Goal: Transaction & Acquisition: Purchase product/service

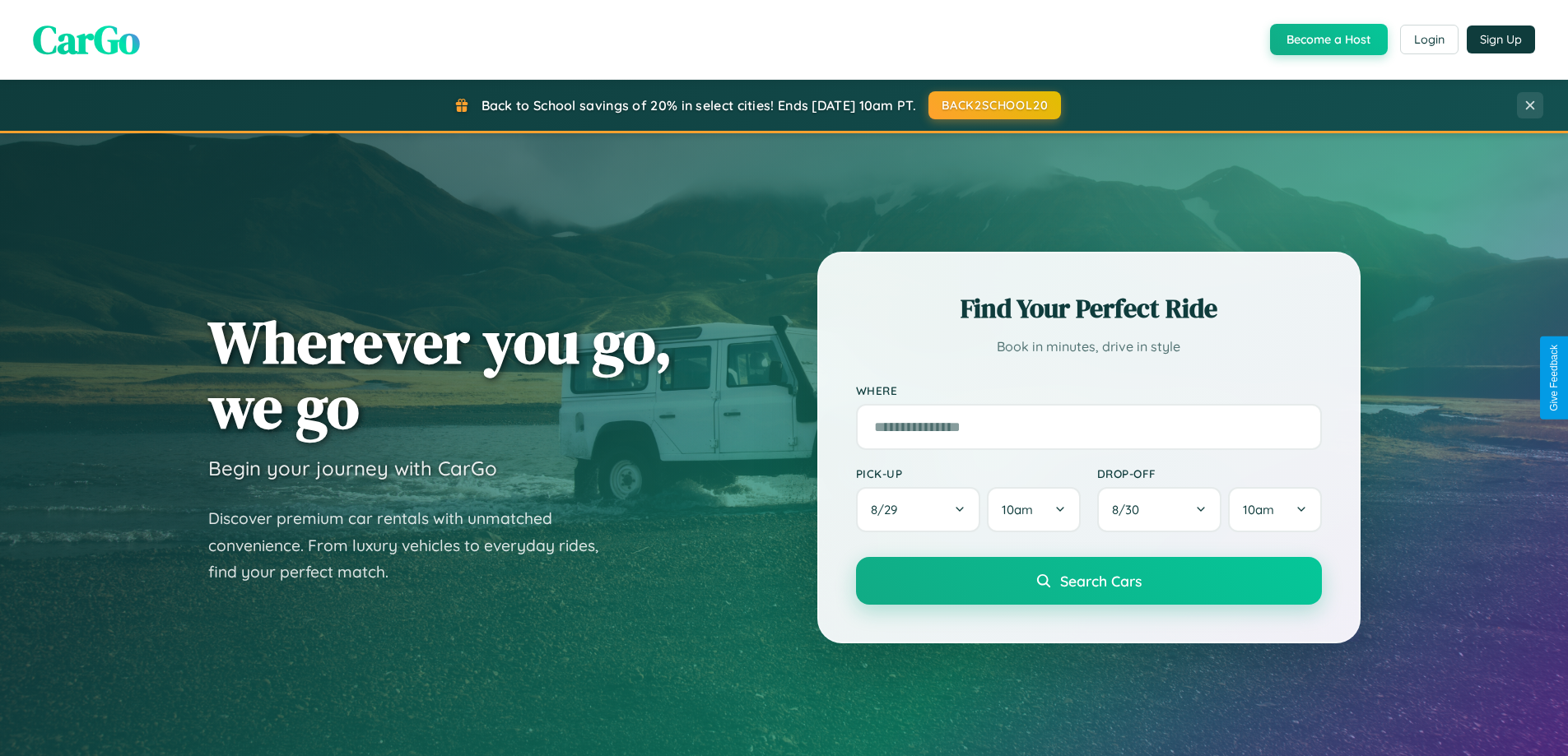
scroll to position [1133, 0]
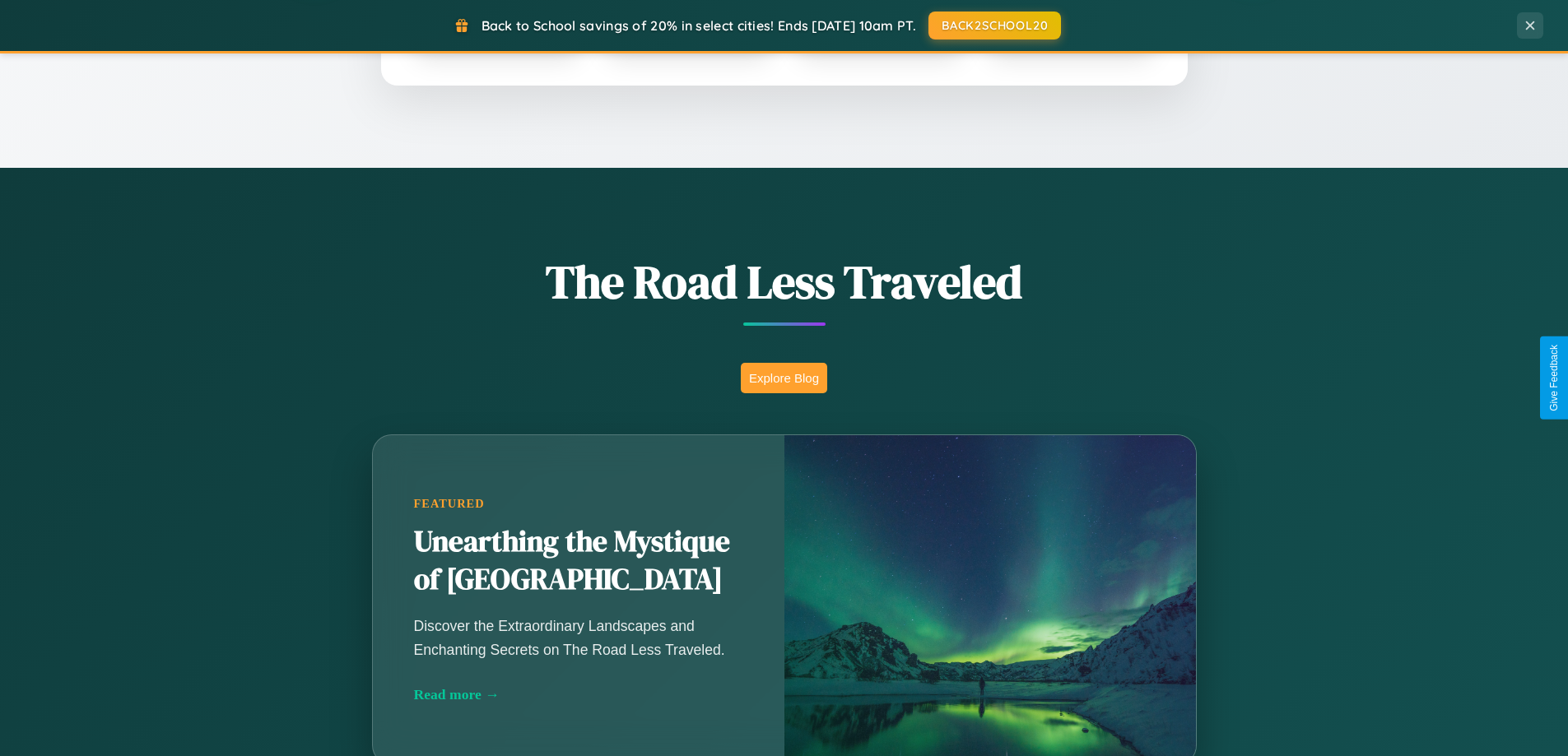
click at [784, 378] on button "Explore Blog" at bounding box center [784, 378] width 86 height 31
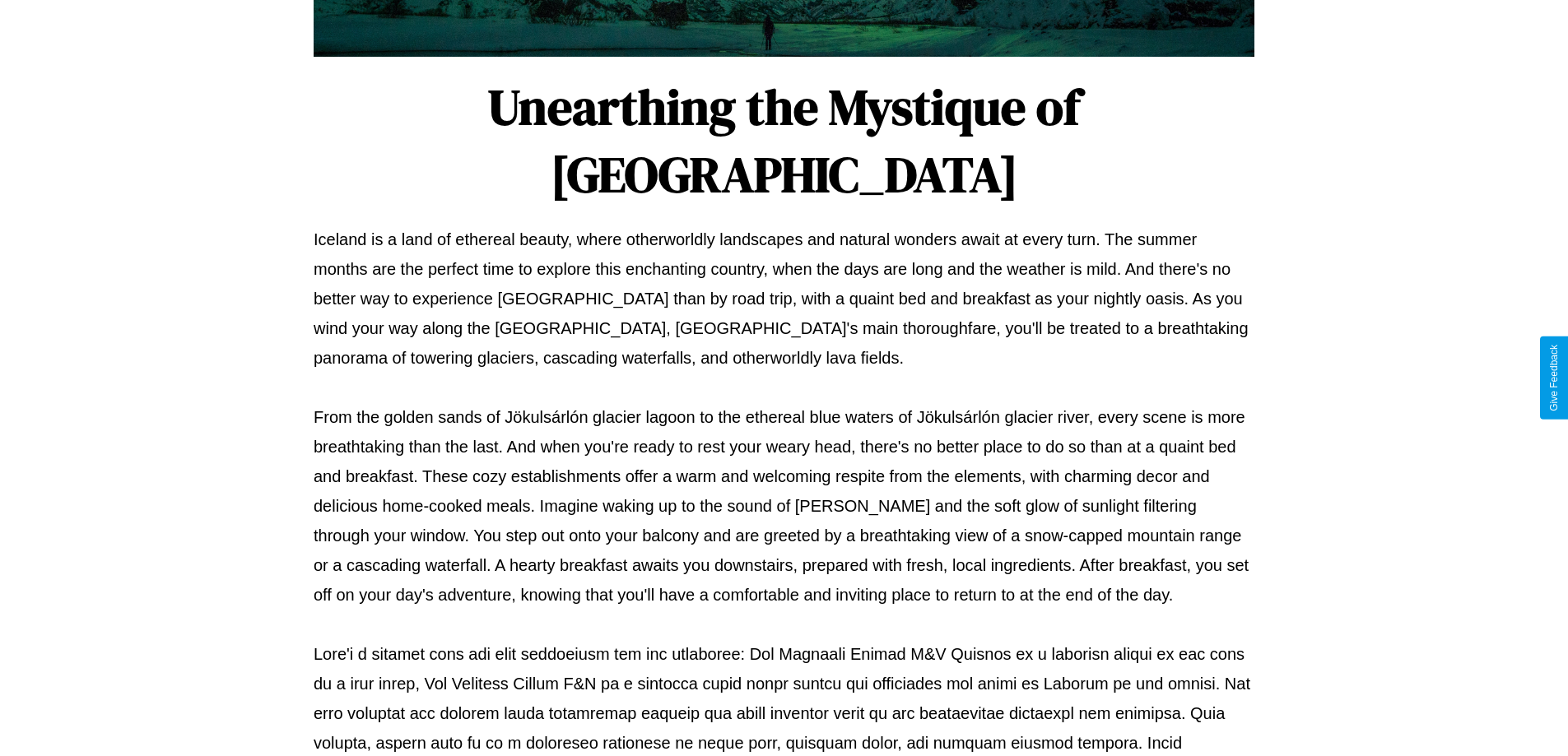
scroll to position [532, 0]
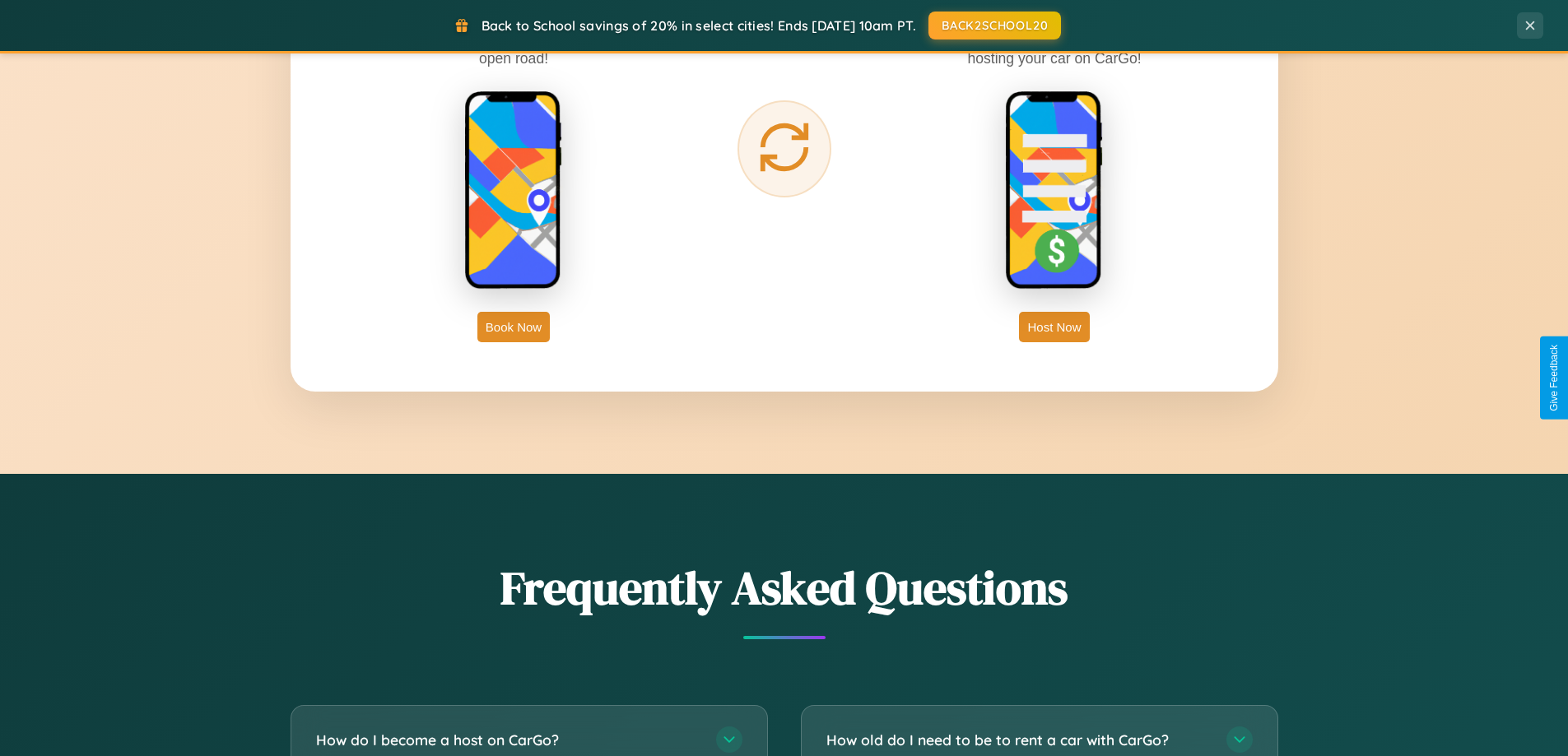
scroll to position [3167, 0]
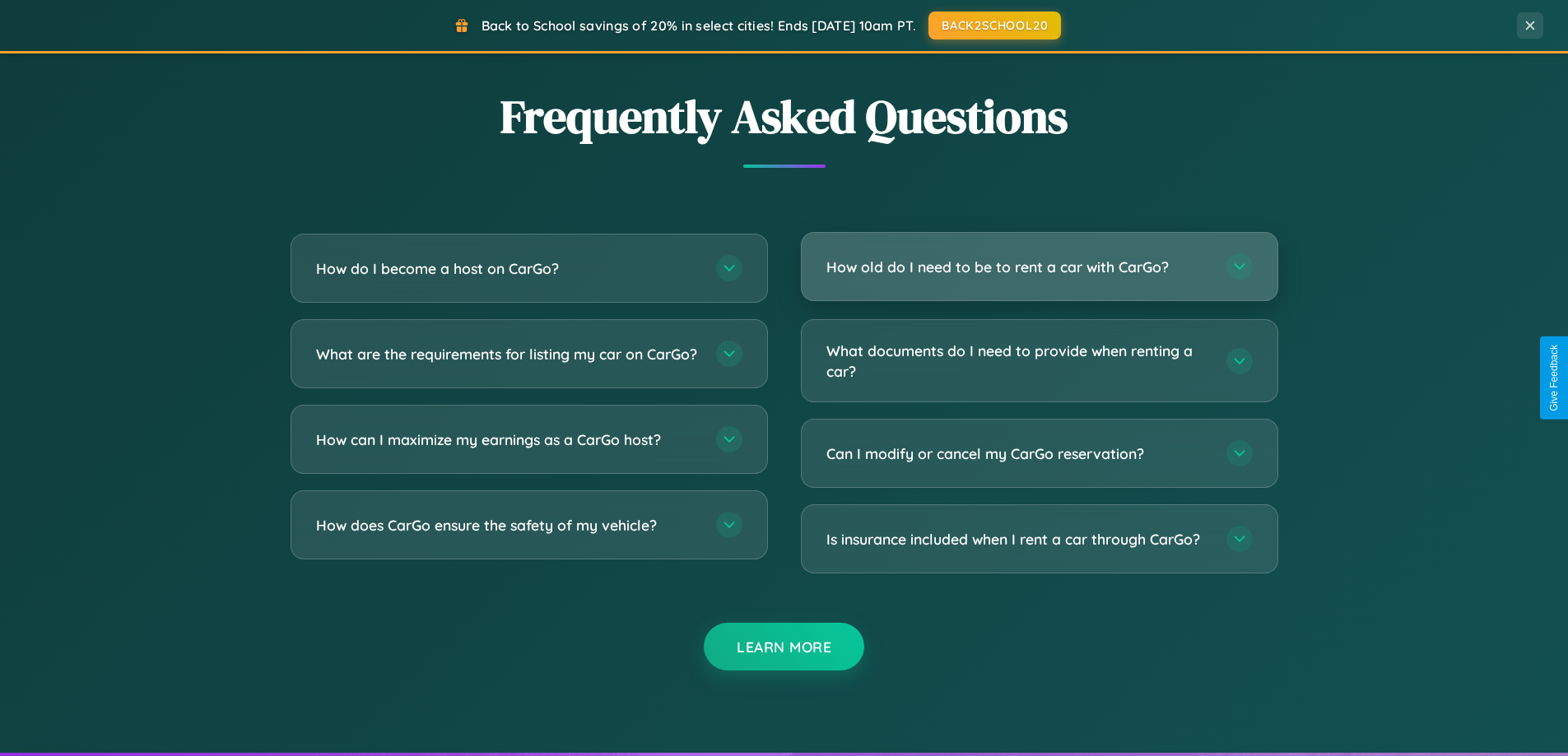
click at [1039, 266] on h3 "How old do I need to be to rent a car with CarGo?" at bounding box center [1019, 266] width 384 height 21
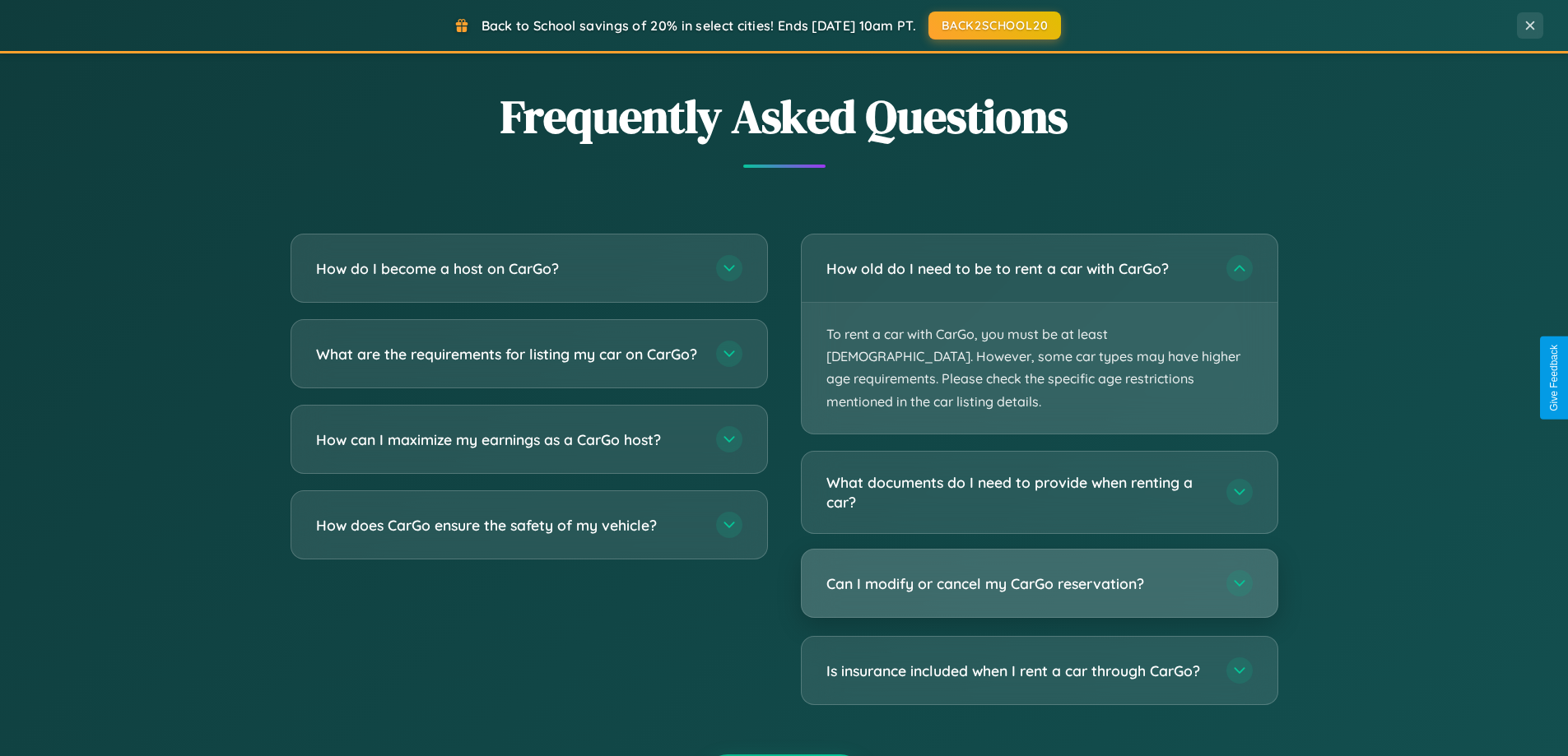
click at [1039, 573] on h3 "Can I modify or cancel my CarGo reservation?" at bounding box center [1019, 583] width 384 height 21
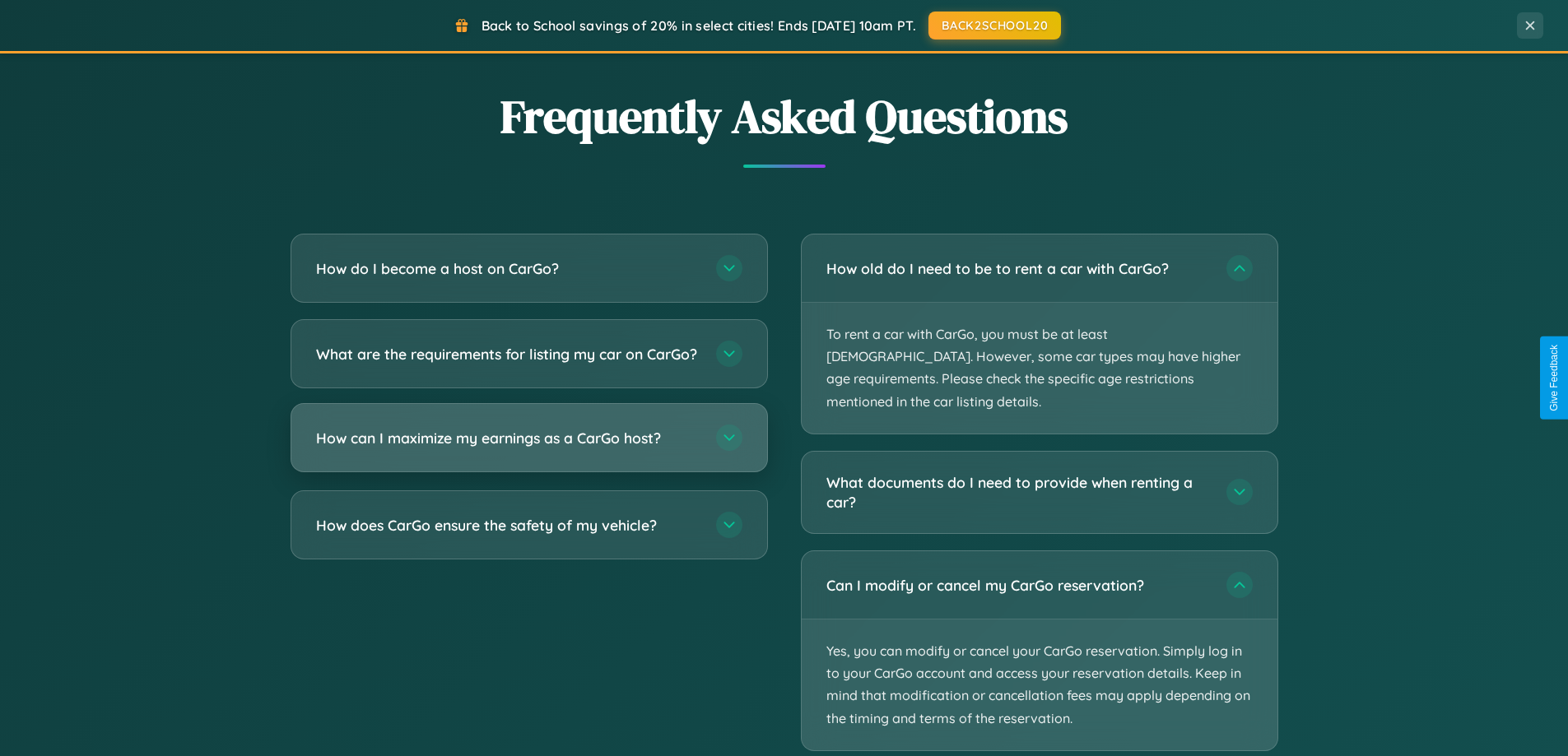
click at [529, 449] on h3 "How can I maximize my earnings as a CarGo host?" at bounding box center [508, 438] width 384 height 21
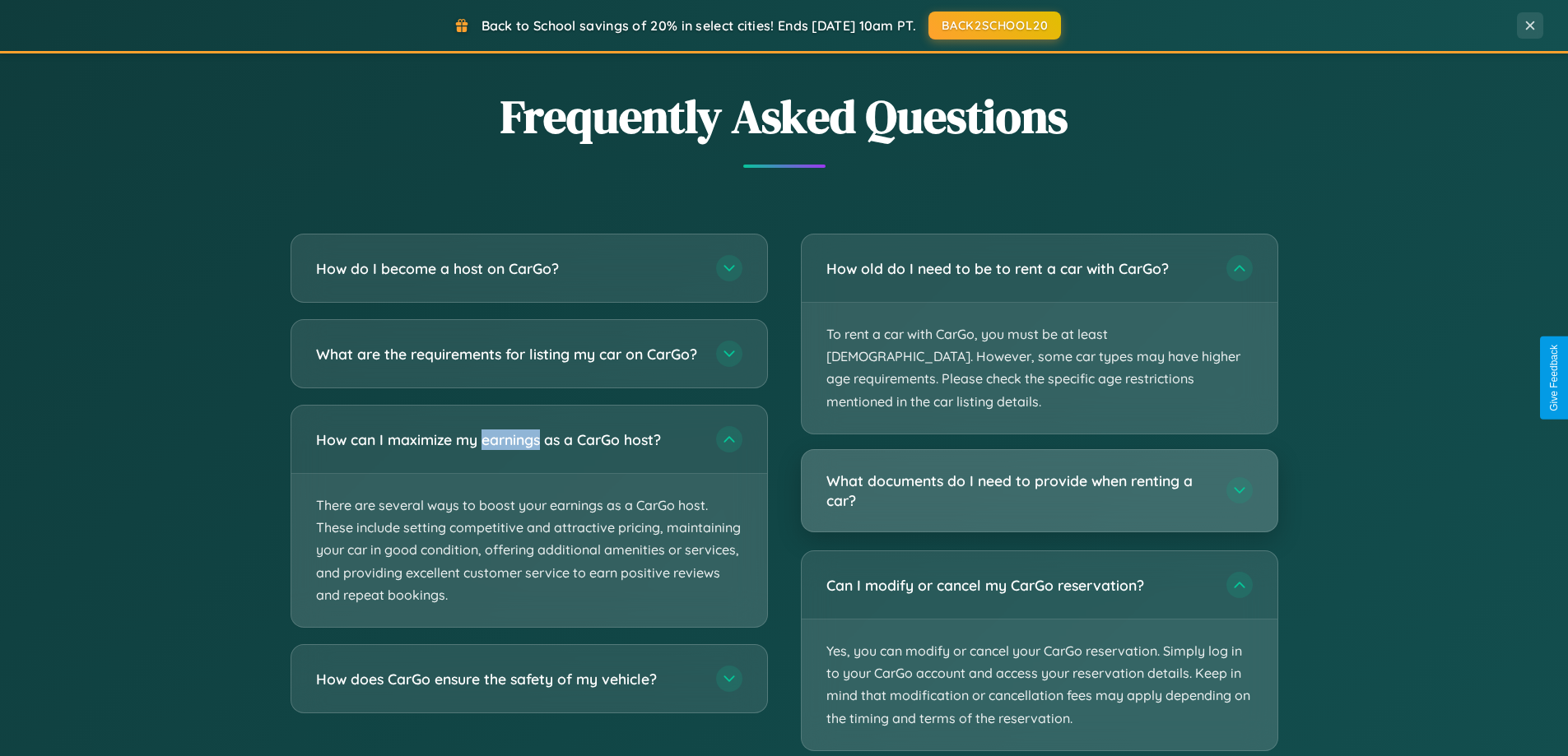
click at [1039, 471] on h3 "What documents do I need to provide when renting a car?" at bounding box center [1019, 491] width 384 height 41
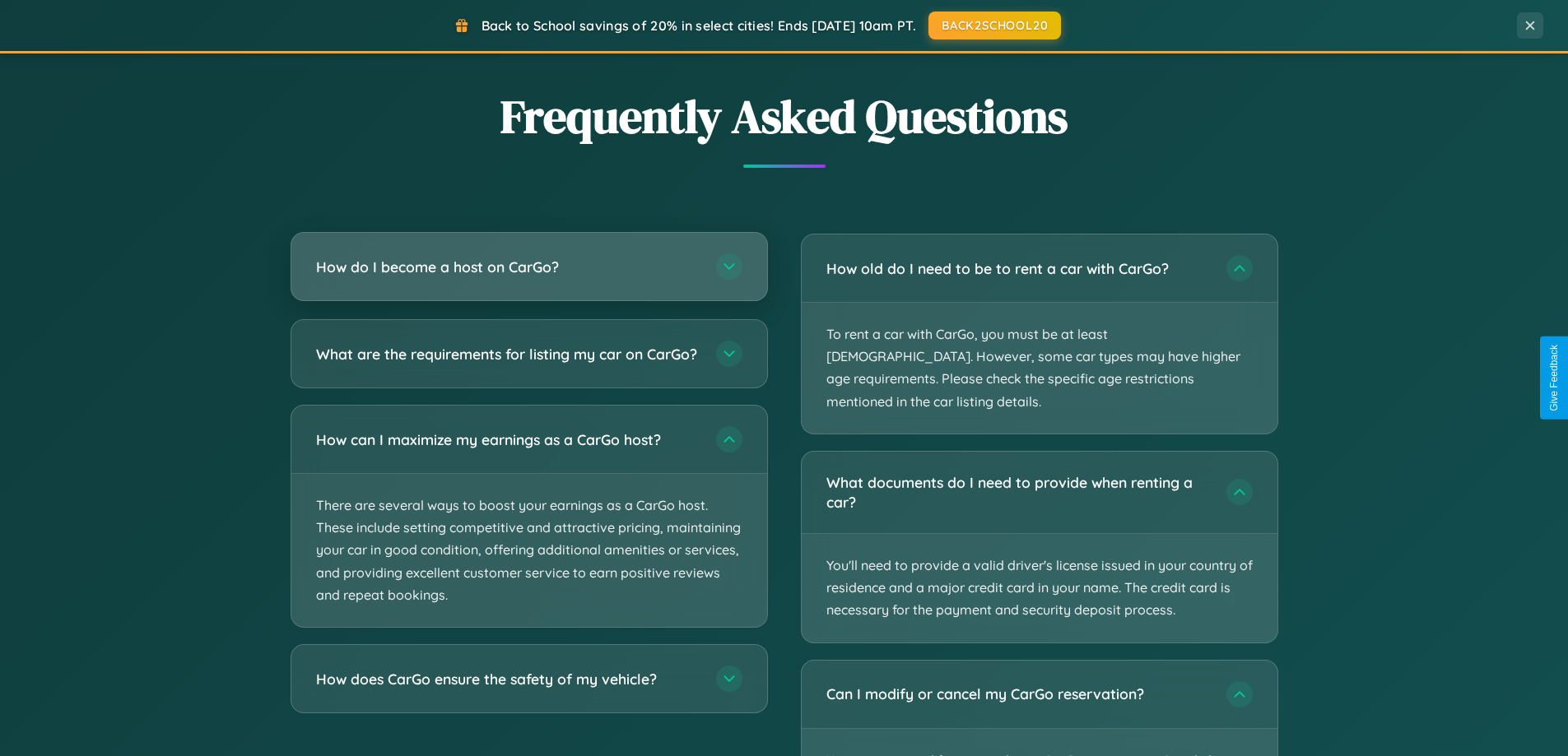
click at [529, 267] on h3 "How do I become a host on CarGo?" at bounding box center [508, 266] width 384 height 21
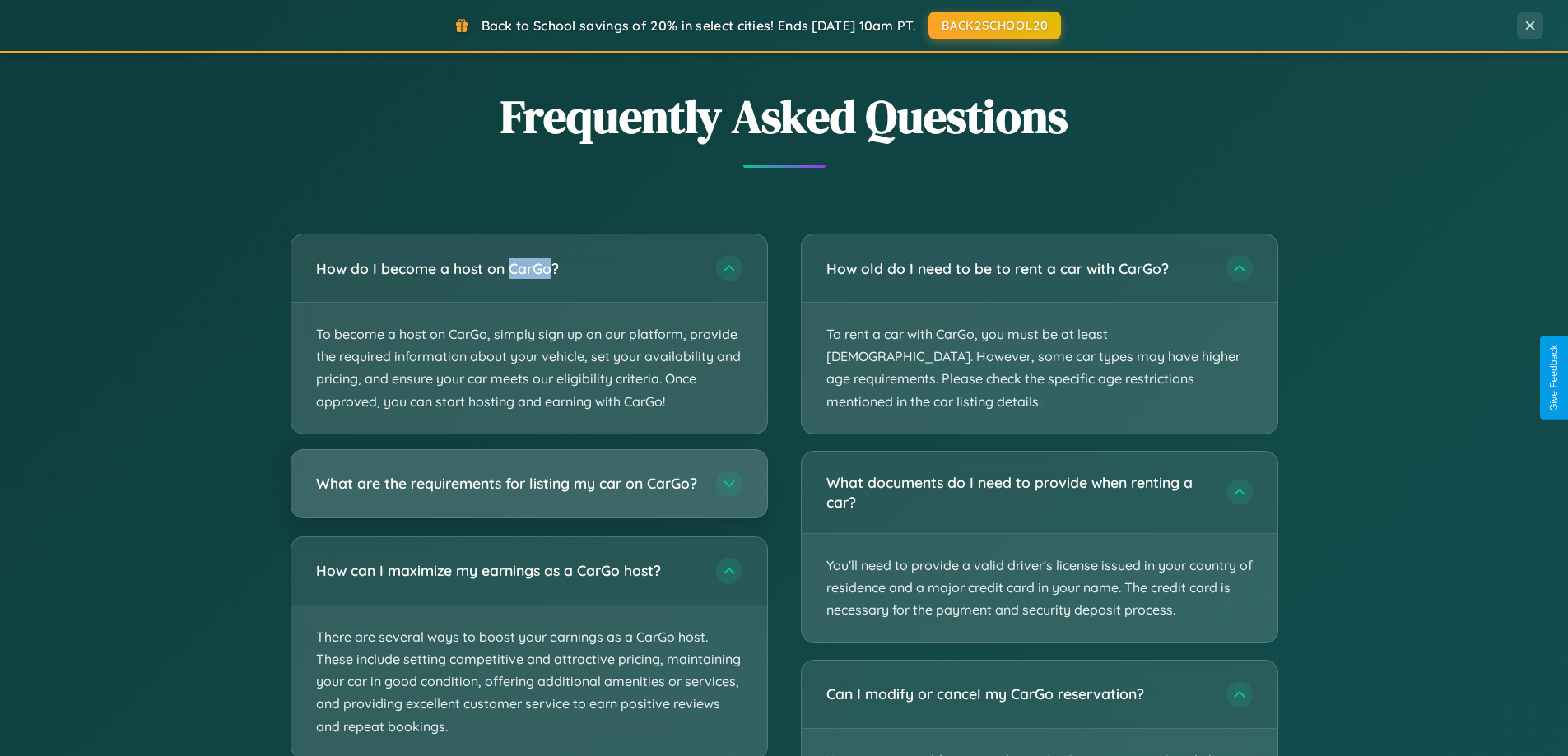
click at [529, 492] on h3 "What are the requirements for listing my car on CarGo?" at bounding box center [508, 483] width 384 height 21
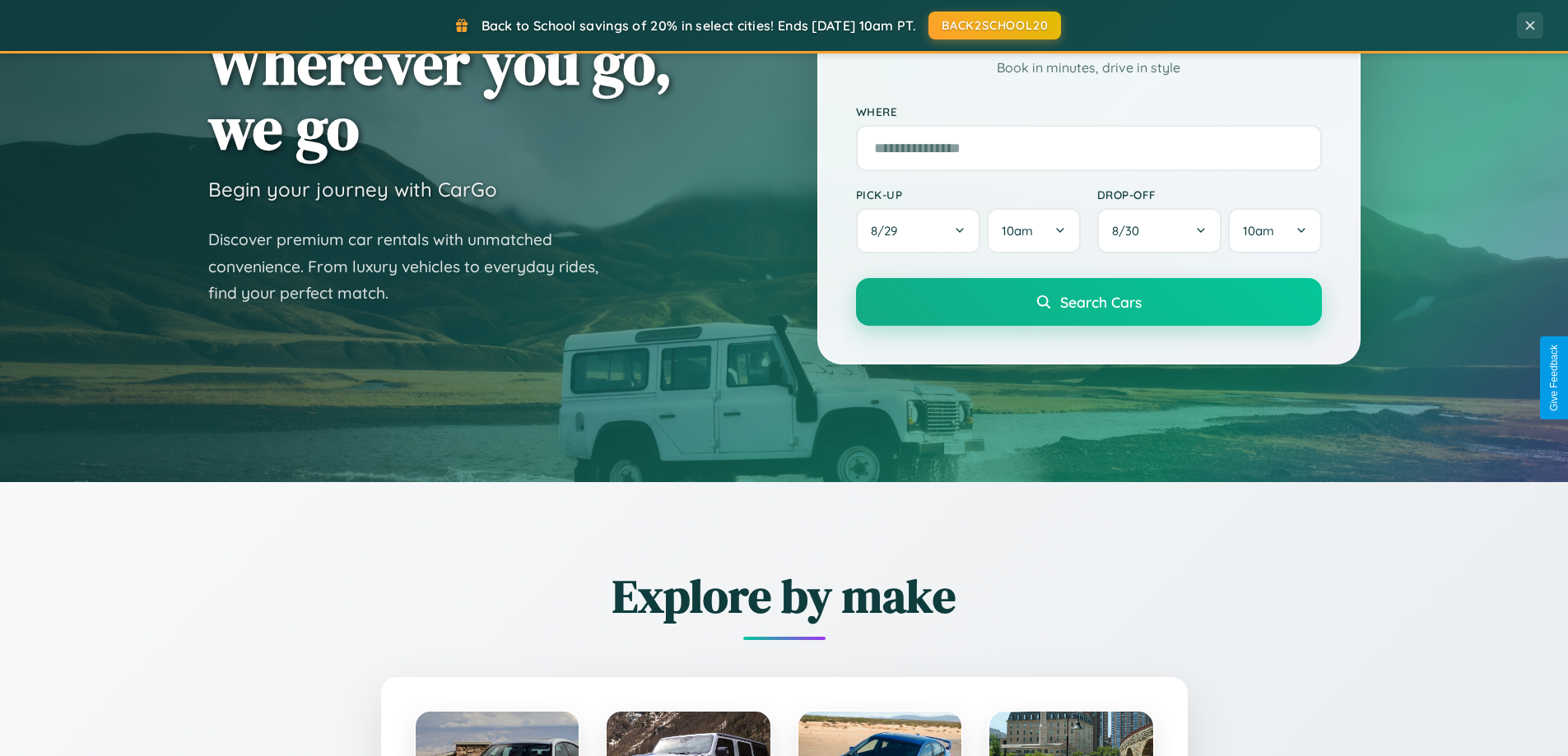
scroll to position [49, 0]
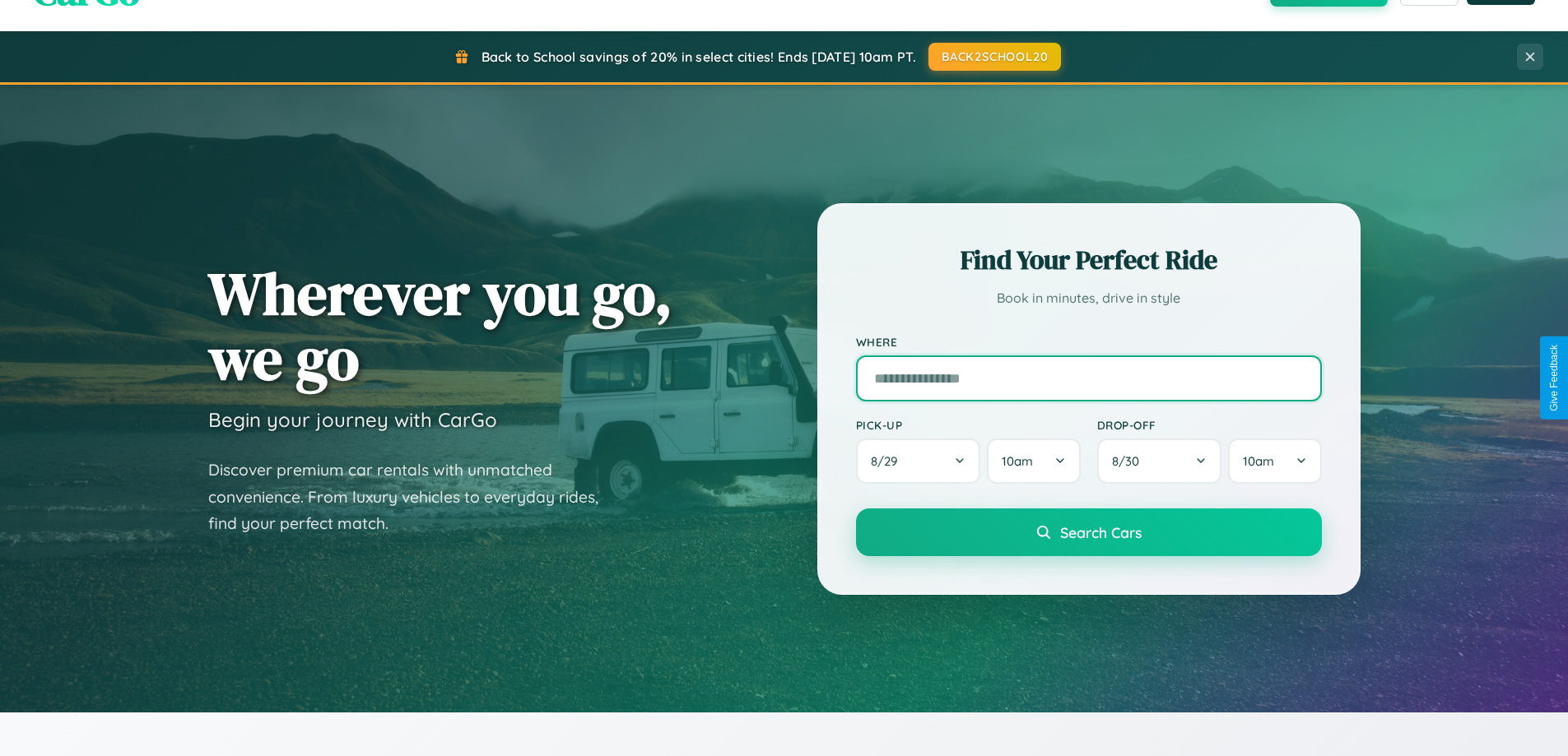
click at [1088, 378] on input "text" at bounding box center [1089, 378] width 466 height 46
type input "*******"
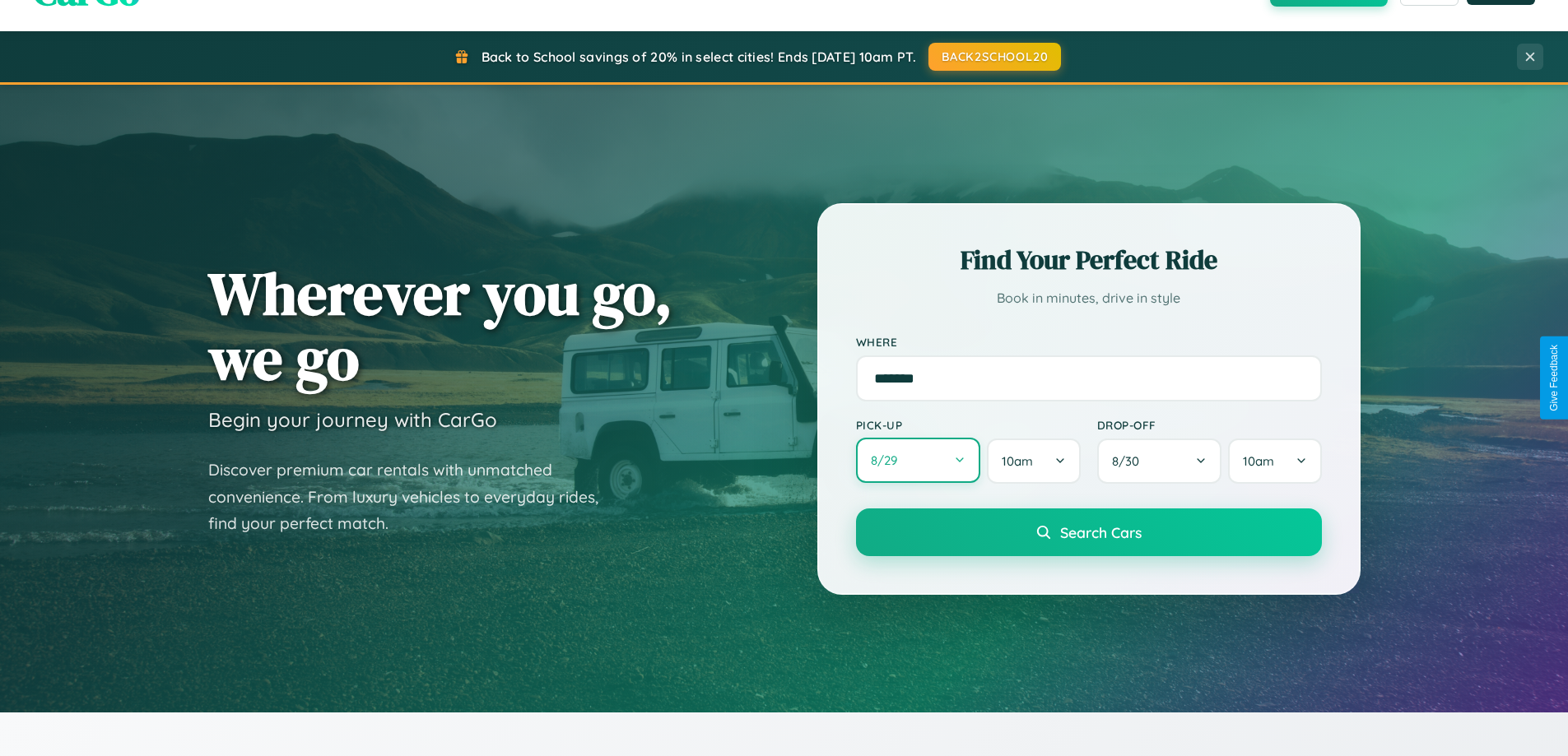
click at [918, 461] on button "8 / 29" at bounding box center [919, 461] width 125 height 46
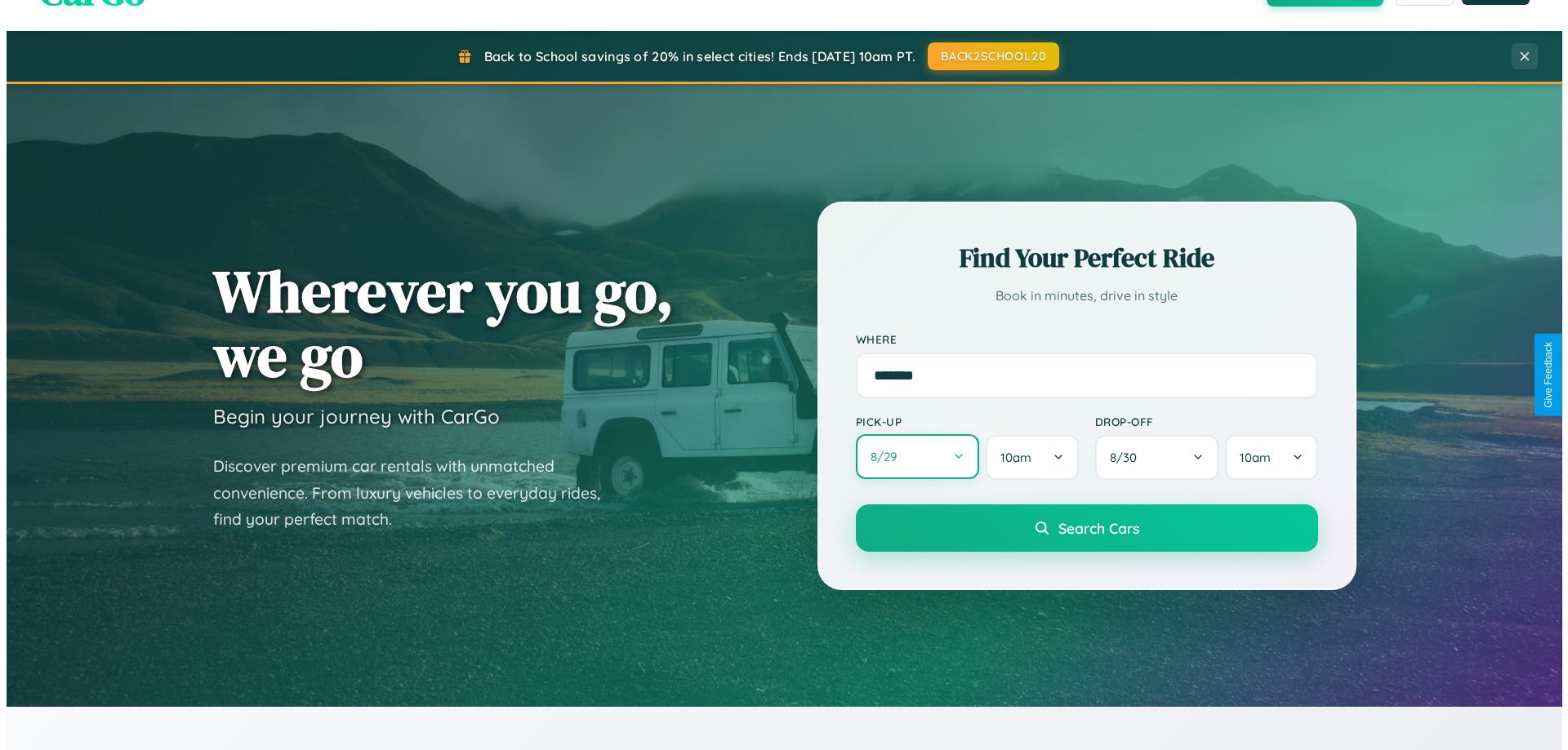
select select "*"
select select "****"
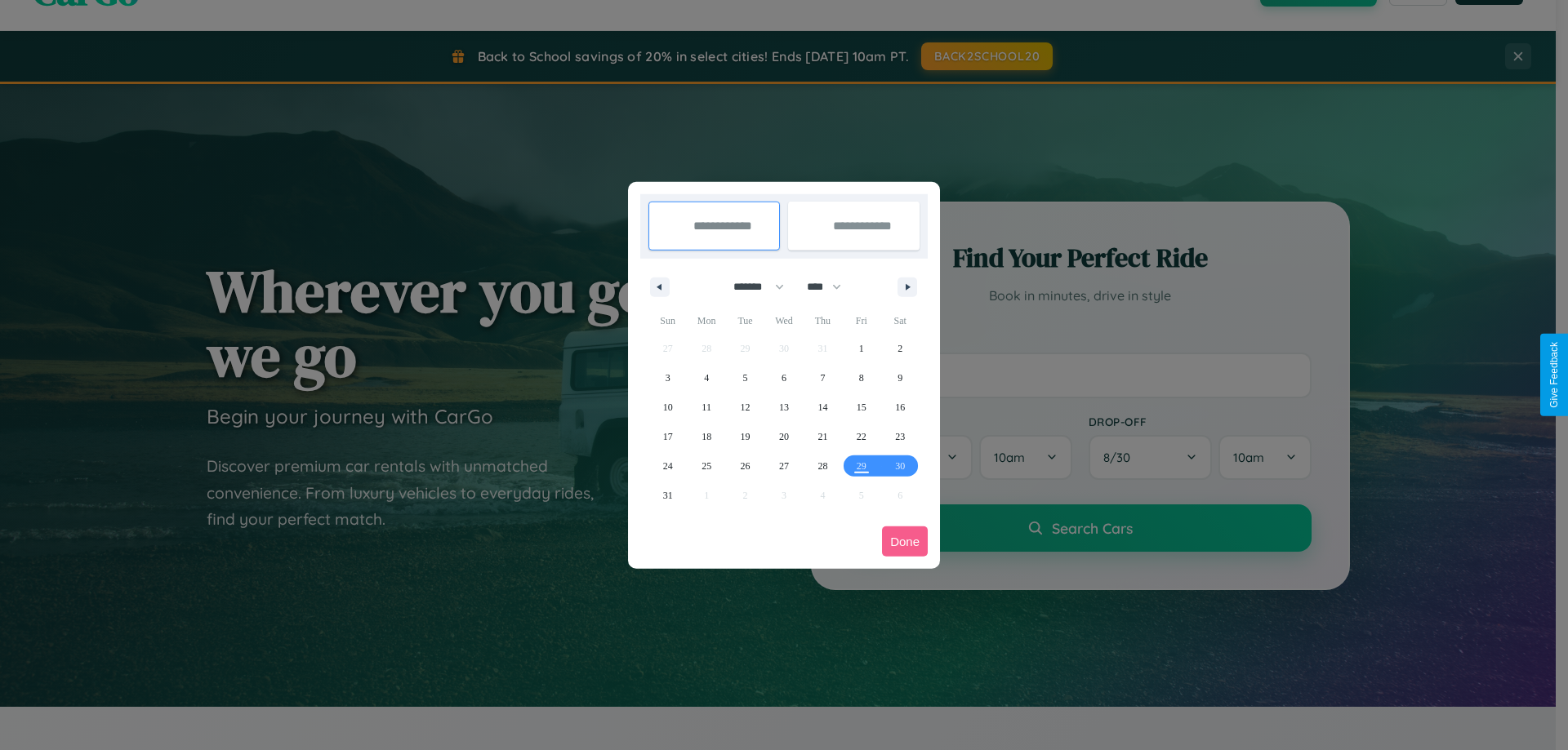
click at [751, 287] on select "******* ******** ***** ***** *** **** **** ****** ********* ******* ******** **…" at bounding box center [756, 287] width 69 height 27
select select "*"
drag, startPoint x: 831, startPoint y: 287, endPoint x: 784, endPoint y: 327, distance: 61.7
click at [831, 287] on select "**** **** **** **** **** **** **** **** **** **** **** **** **** **** **** ****…" at bounding box center [823, 287] width 49 height 27
select select "****"
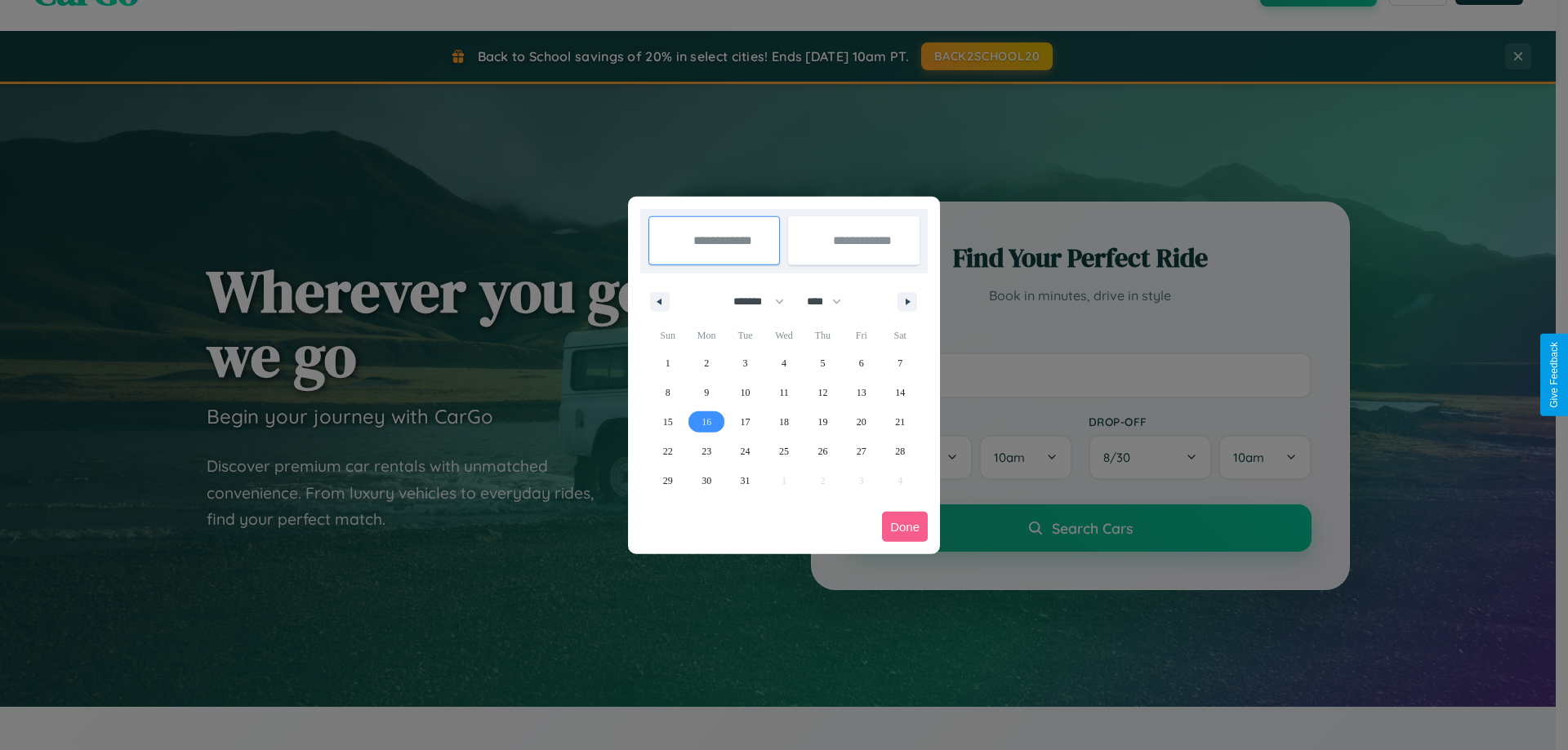
click at [707, 422] on span "16" at bounding box center [707, 422] width 10 height 30
type input "**********"
click at [822, 422] on span "19" at bounding box center [822, 422] width 10 height 30
type input "**********"
click at [905, 526] on button "Done" at bounding box center [905, 526] width 45 height 31
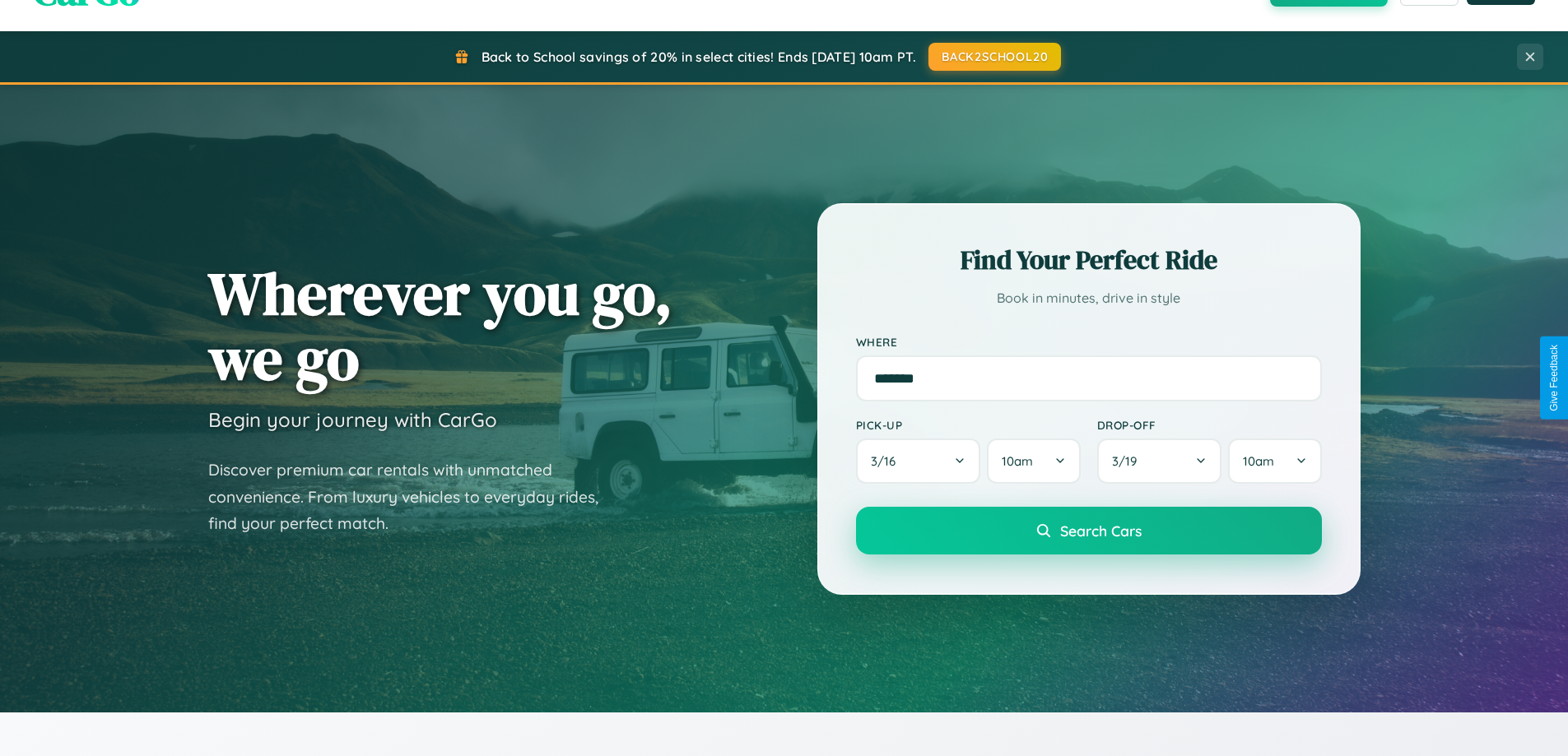
click at [1088, 530] on span "Search Cars" at bounding box center [1101, 530] width 81 height 18
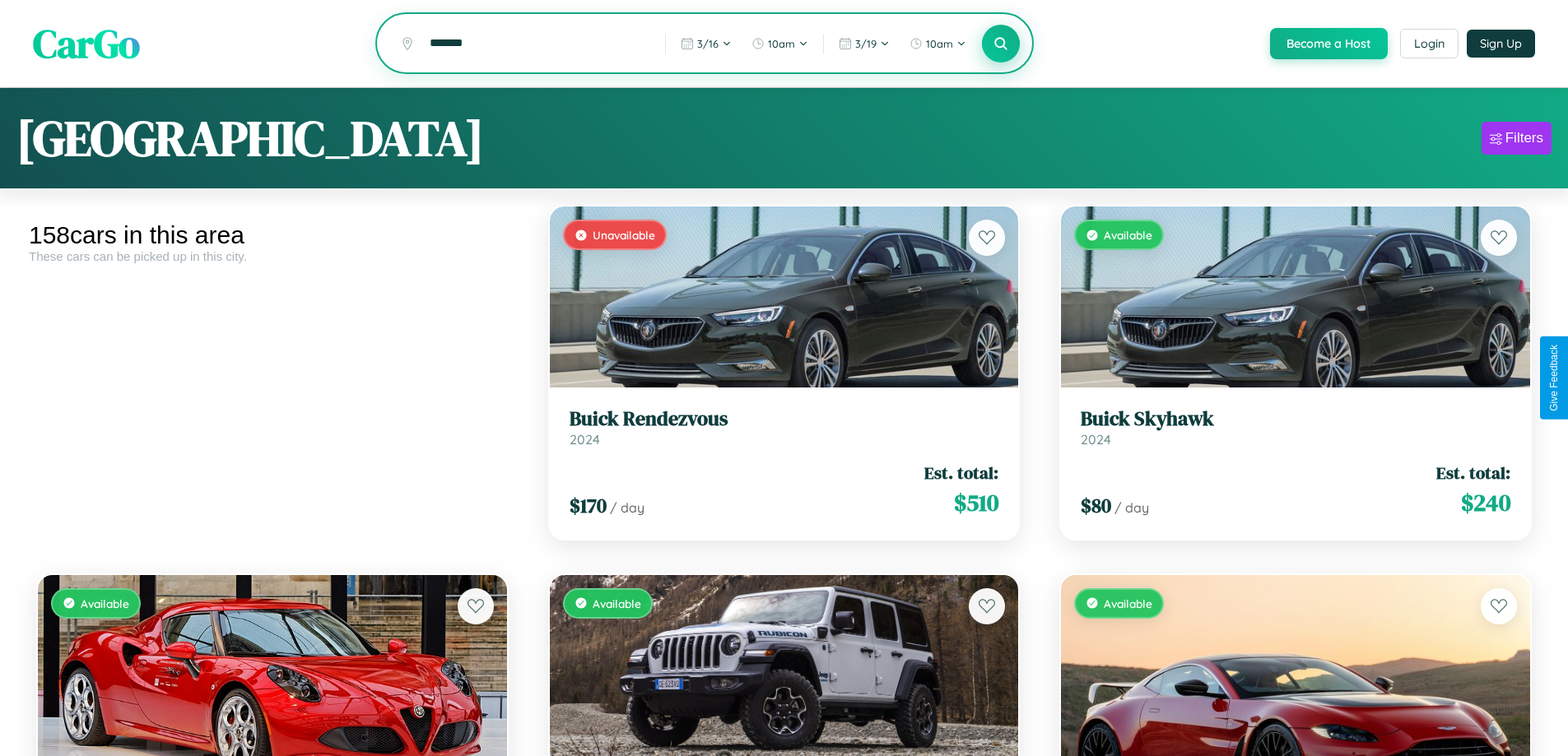
click at [1001, 45] on icon at bounding box center [1002, 44] width 16 height 16
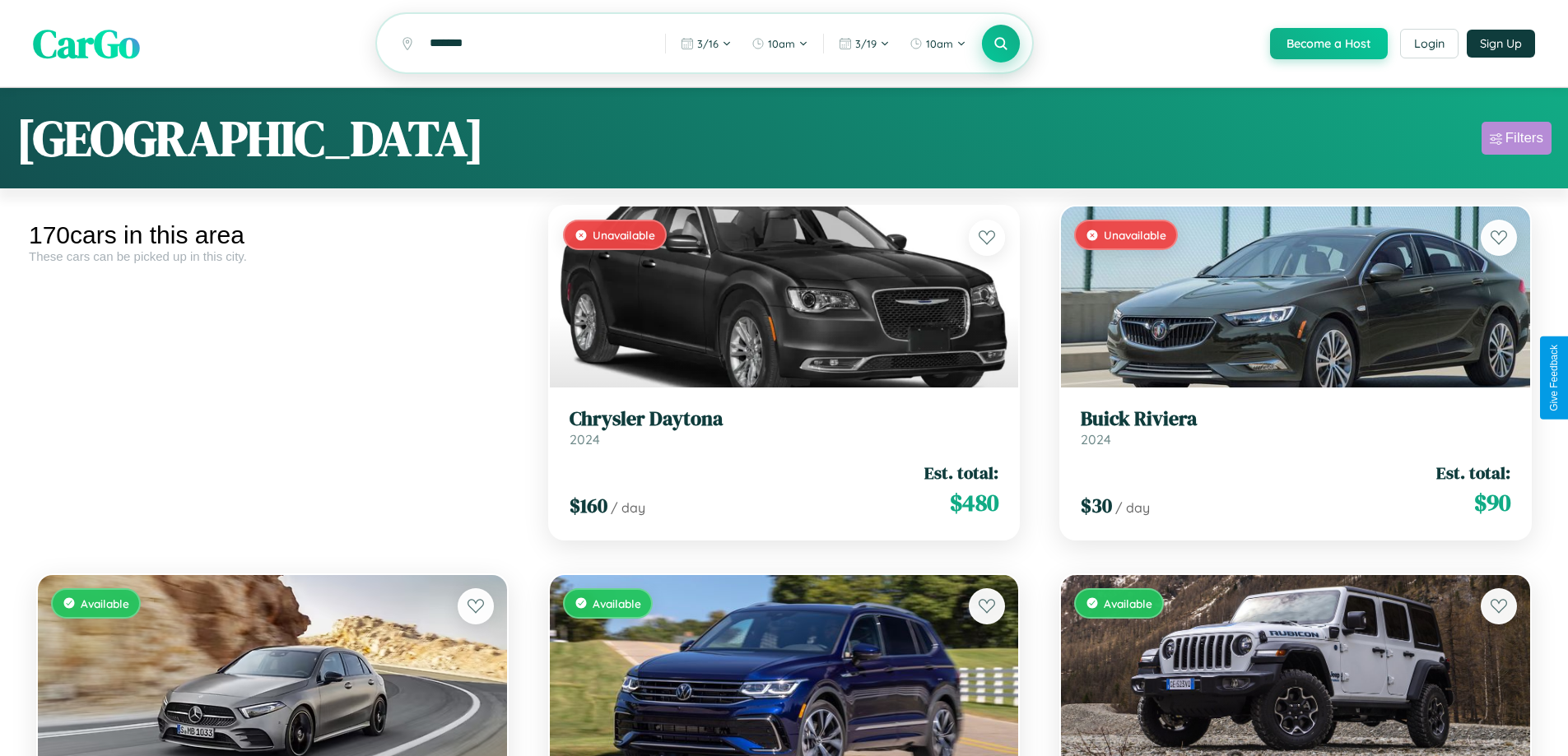
click at [1516, 141] on div "Filters" at bounding box center [1524, 138] width 38 height 17
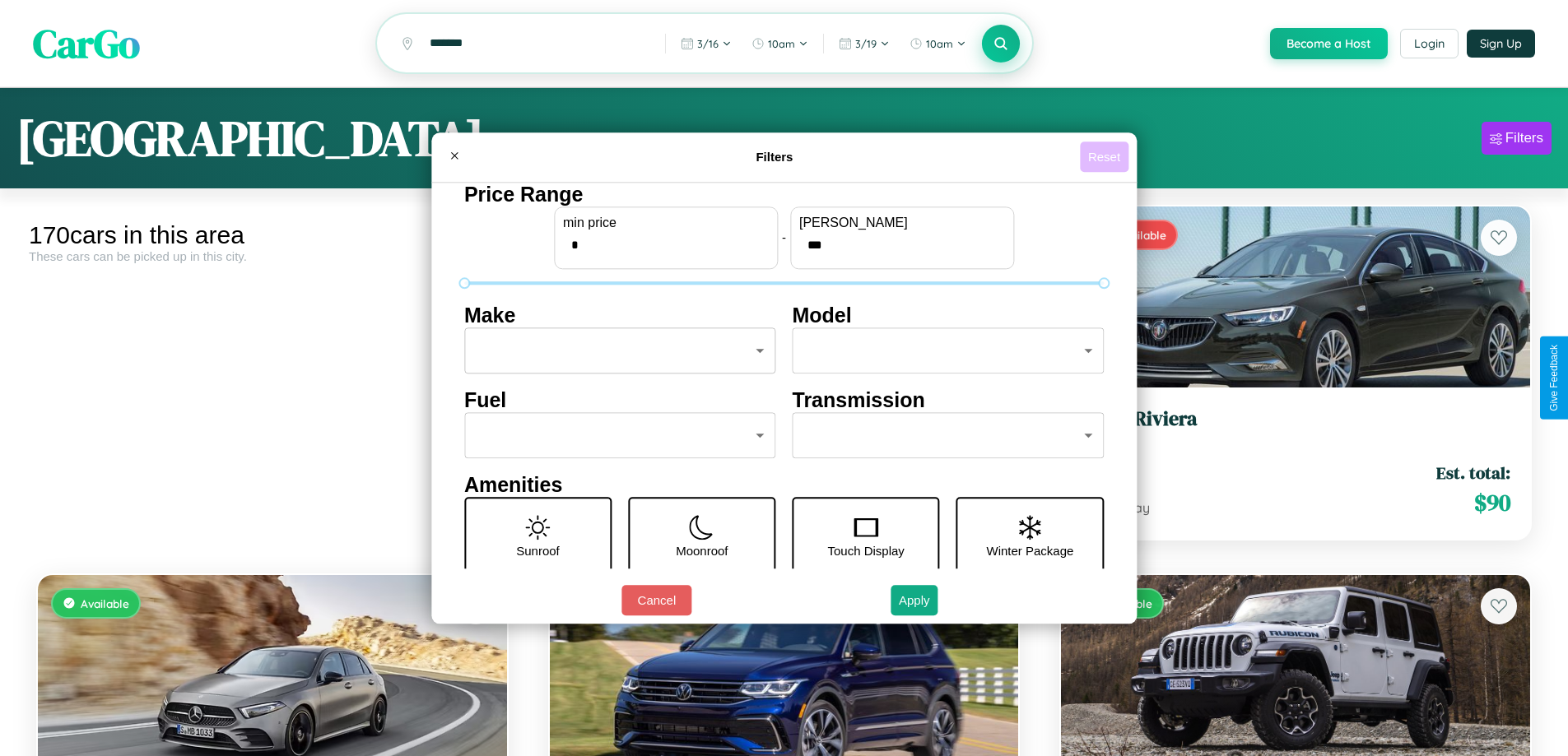
click at [1107, 156] on button "Reset" at bounding box center [1104, 157] width 49 height 31
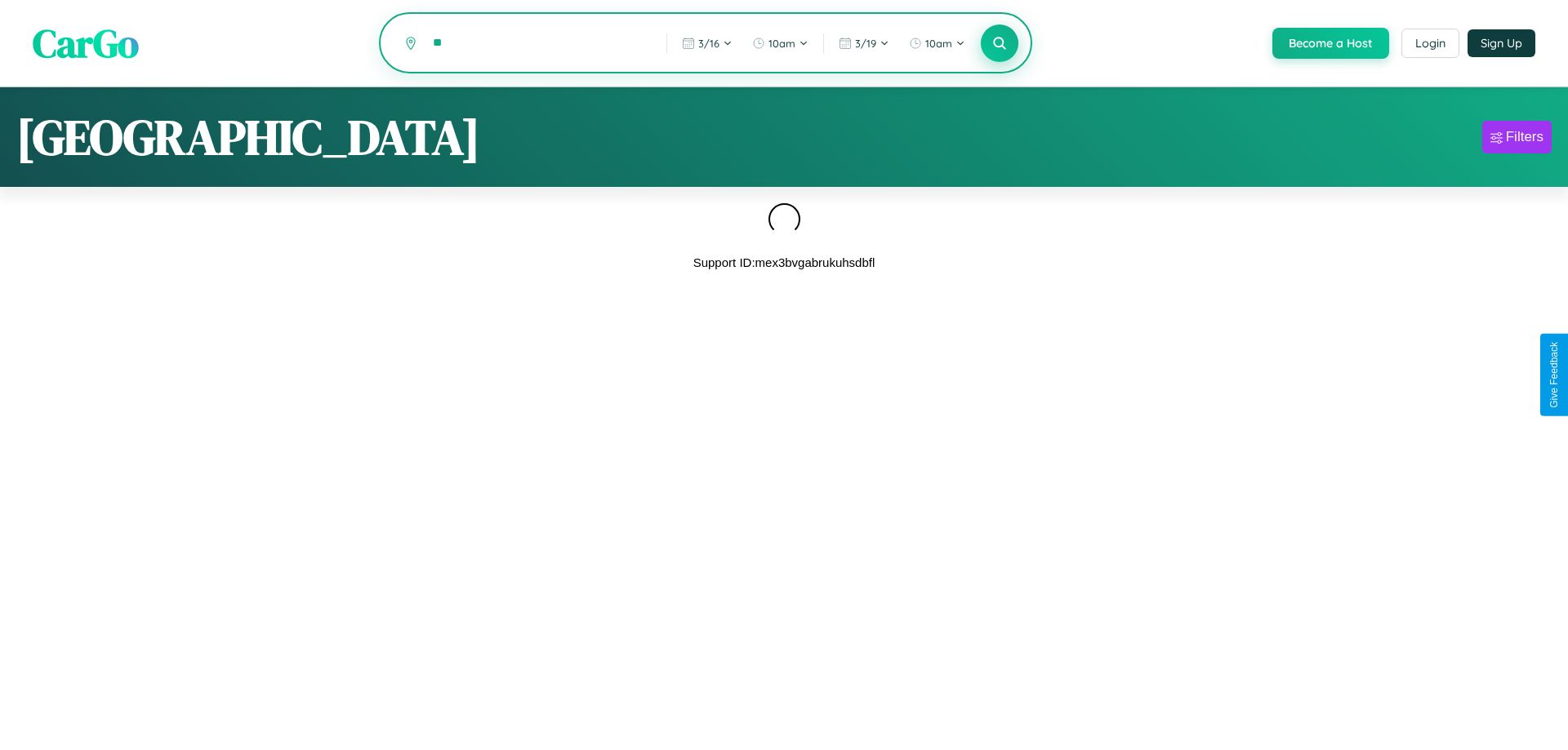
type input "*"
type input "********"
click at [997, 44] on icon at bounding box center [999, 43] width 16 height 16
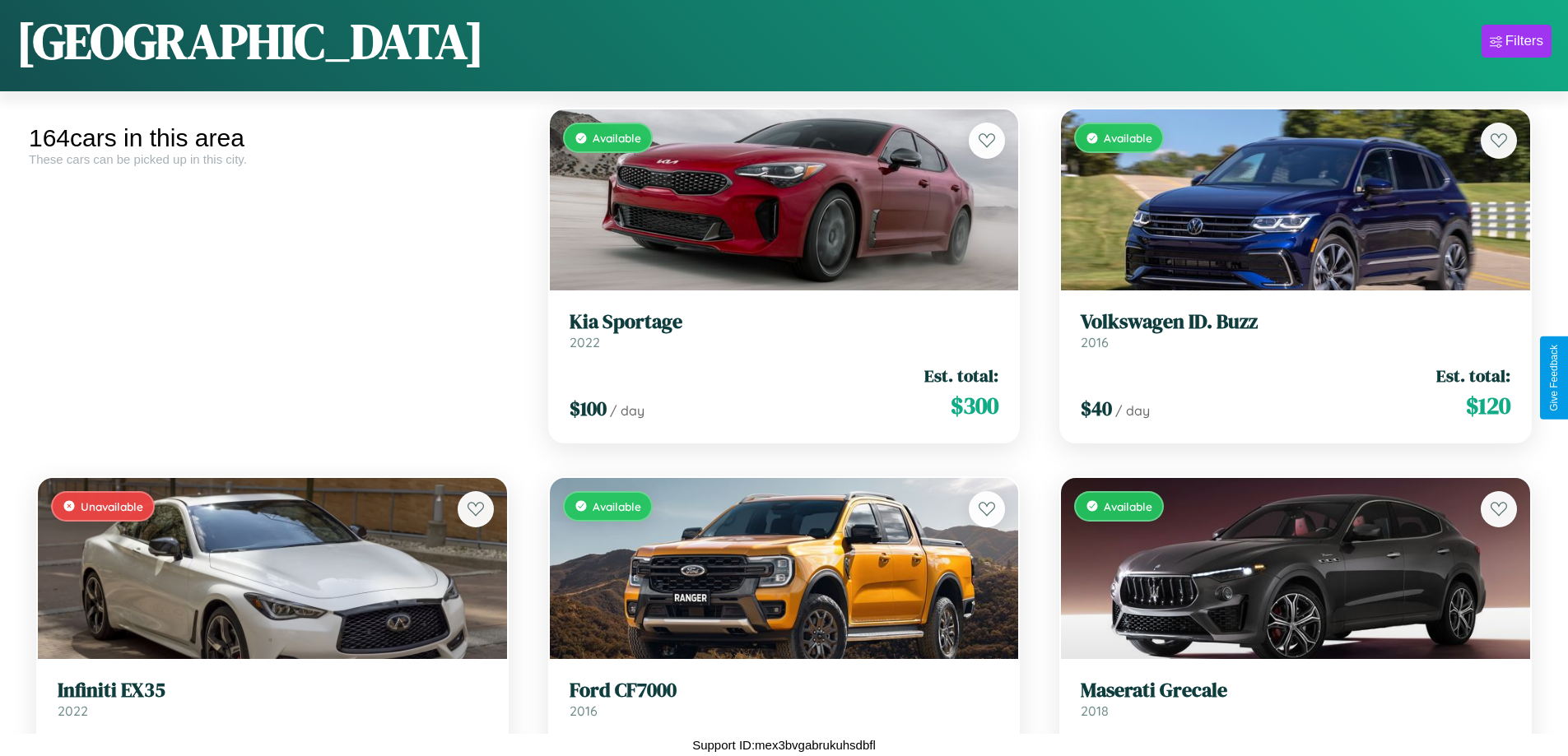
scroll to position [600, 0]
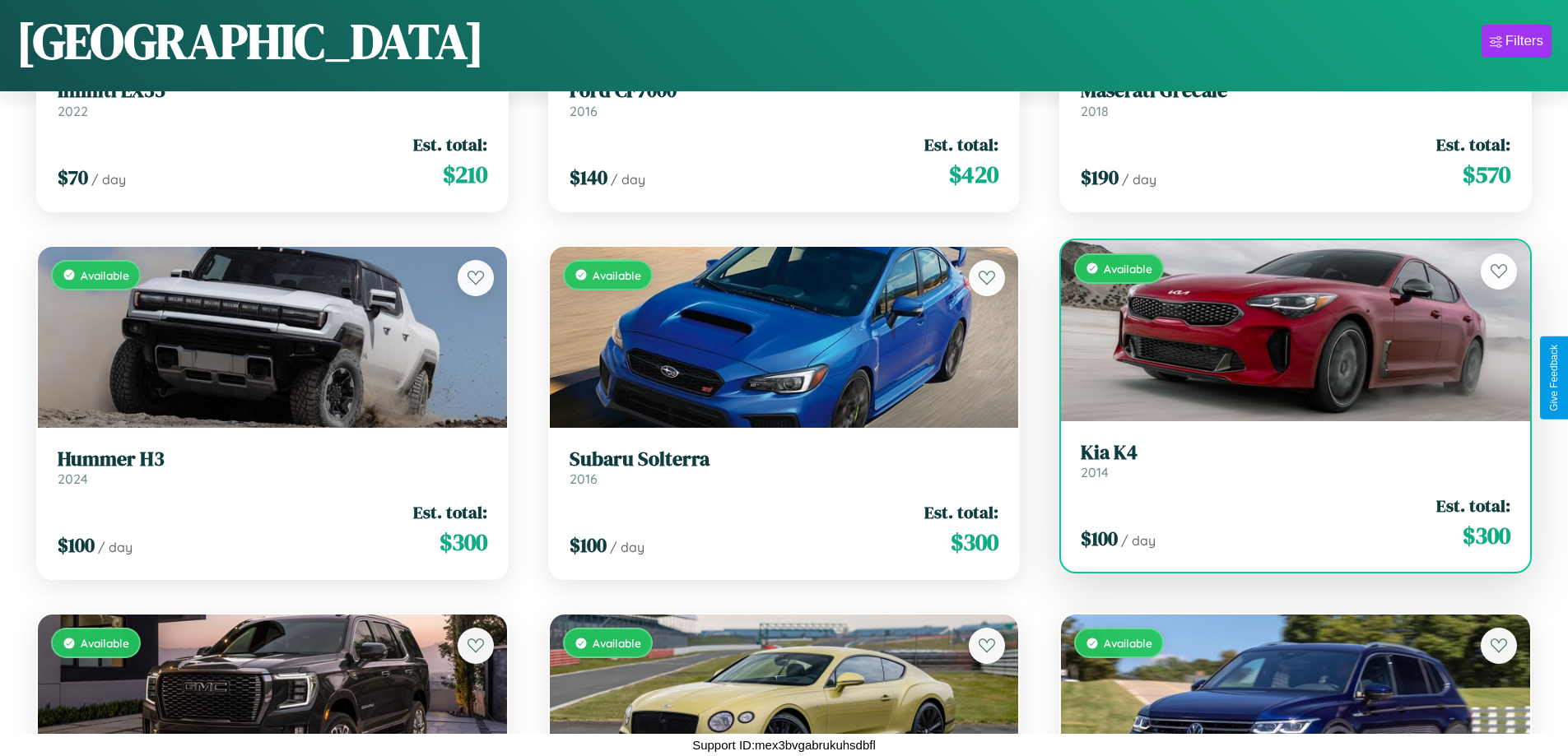
click at [1285, 461] on h3 "Kia K4" at bounding box center [1296, 453] width 429 height 24
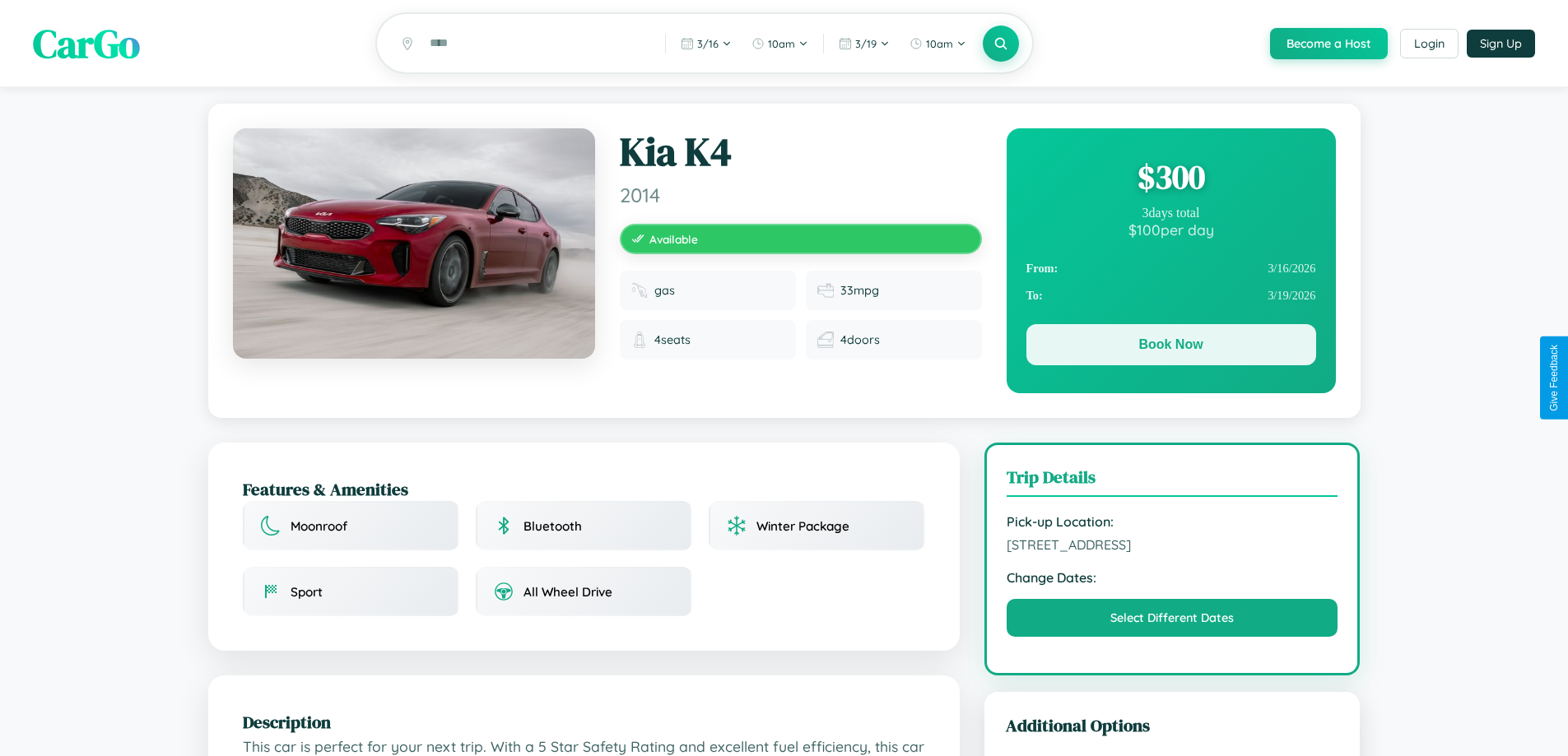
click at [1171, 348] on button "Book Now" at bounding box center [1172, 344] width 290 height 41
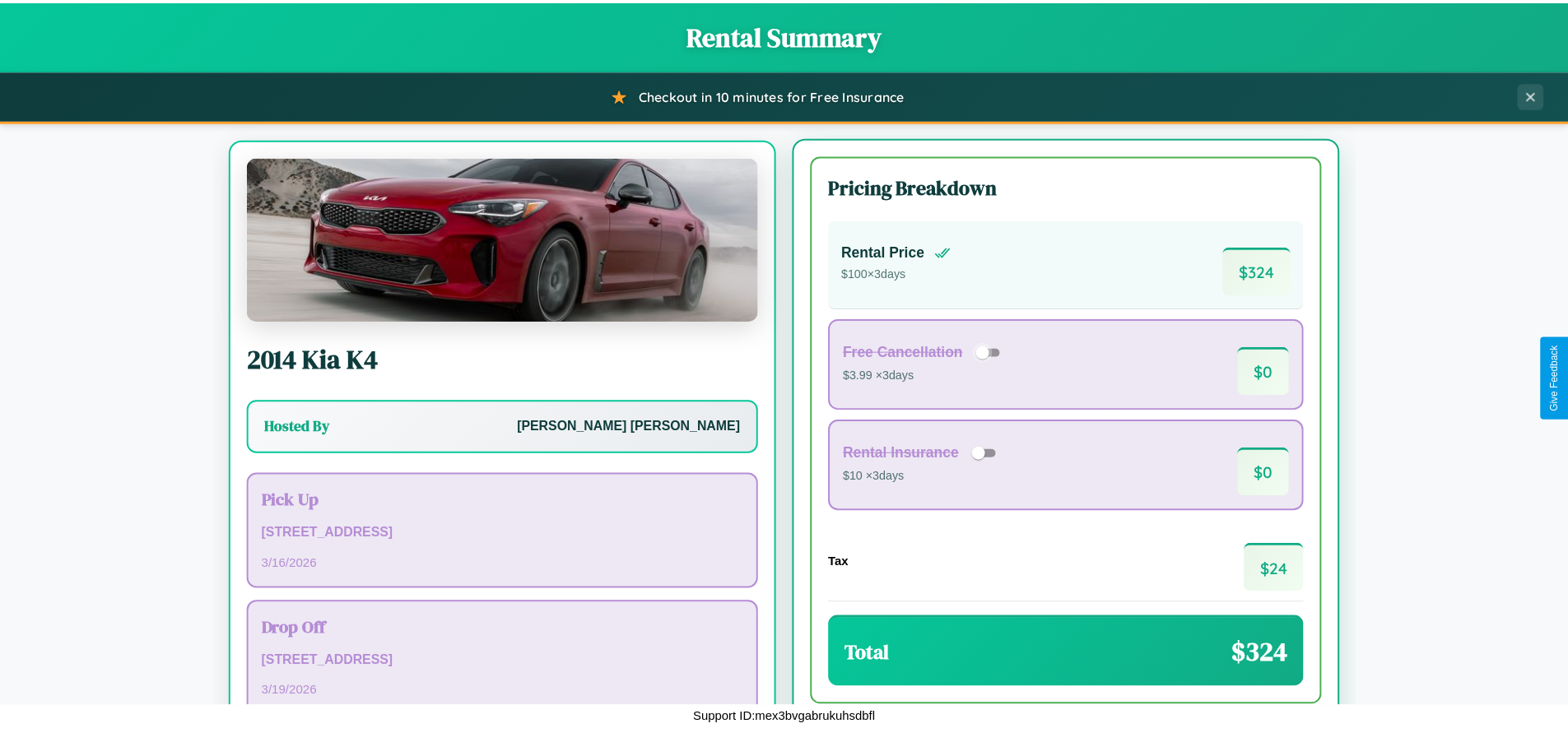
scroll to position [76, 0]
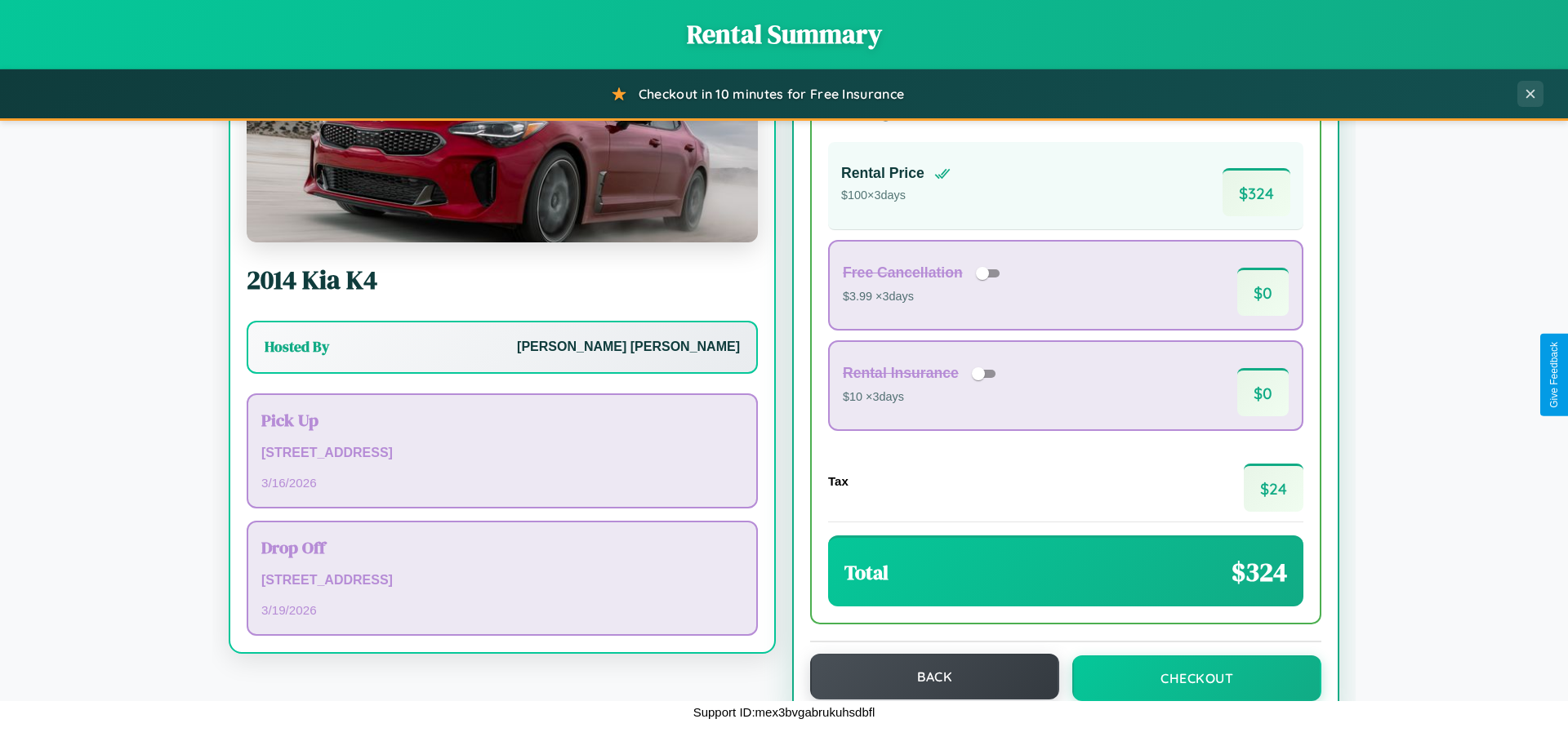
click at [926, 677] on button "Back" at bounding box center [934, 677] width 249 height 45
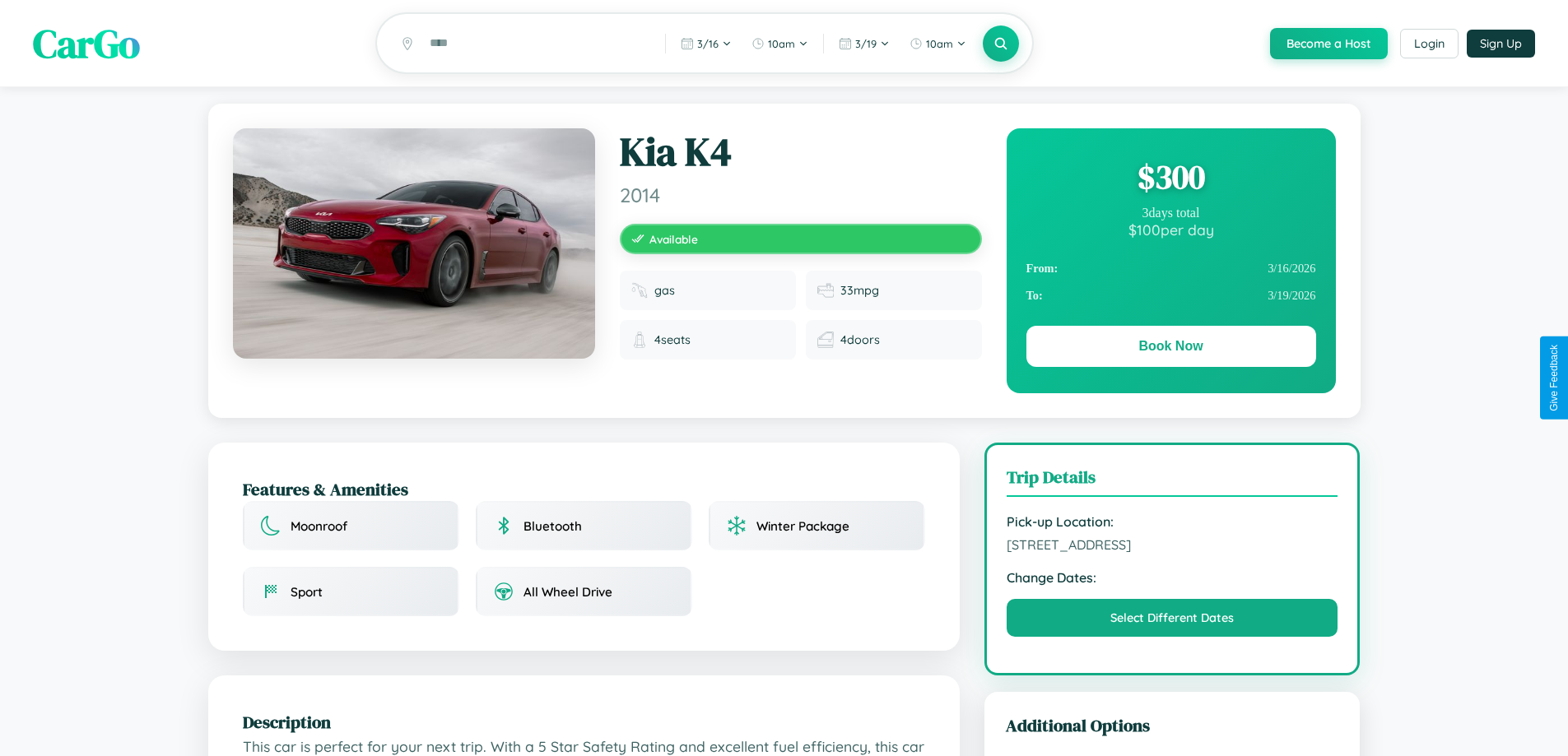
scroll to position [557, 0]
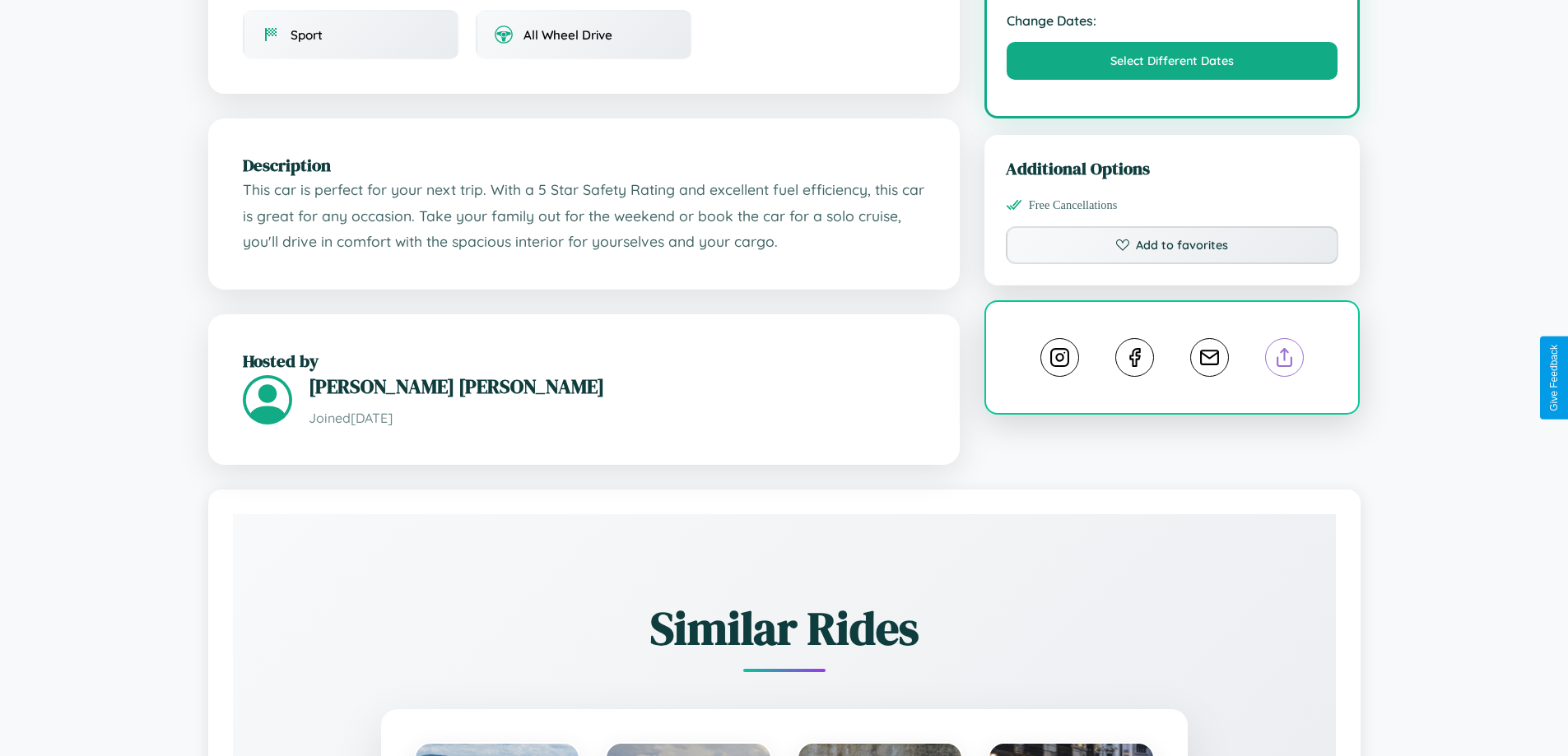
click at [1285, 361] on line at bounding box center [1285, 355] width 0 height 12
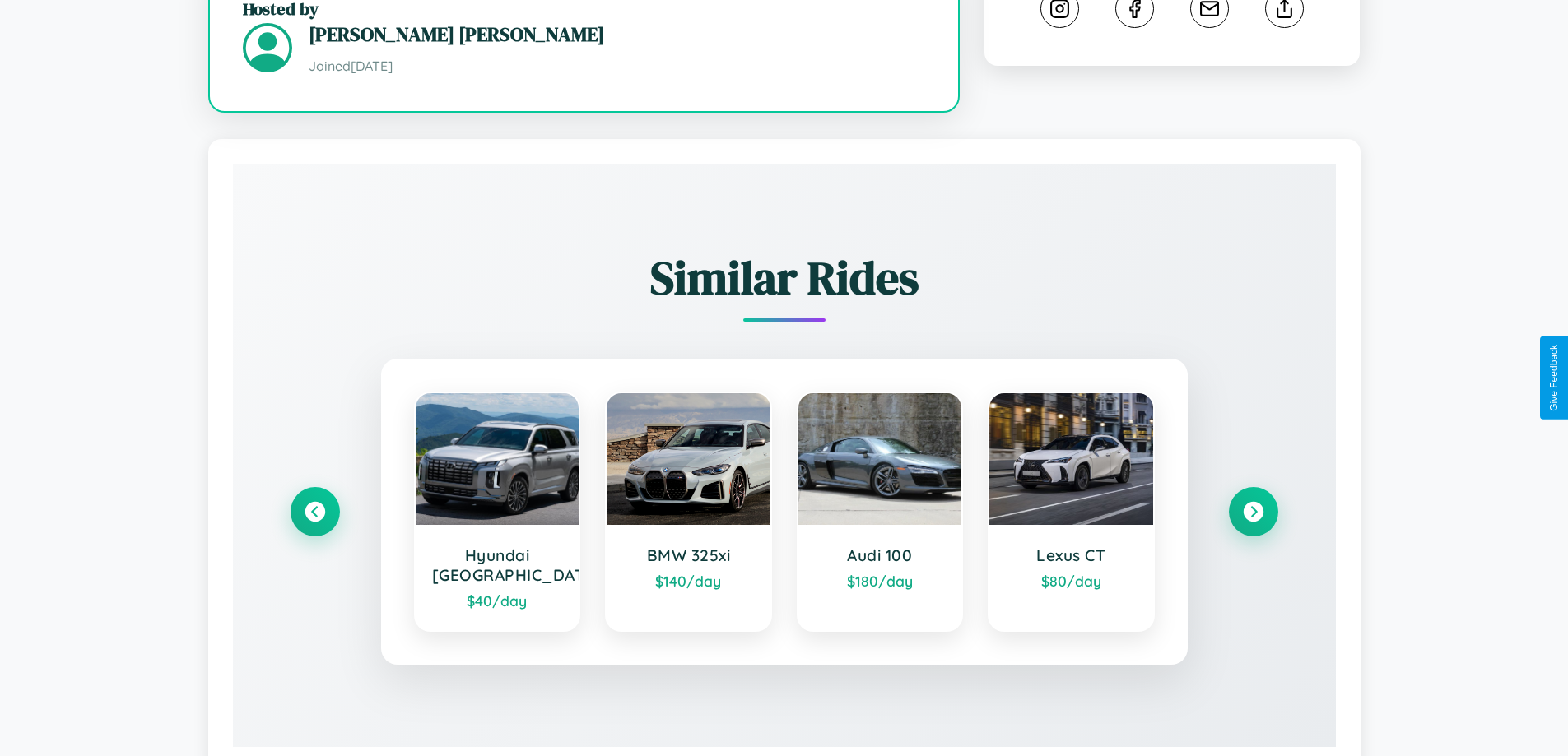
scroll to position [945, 0]
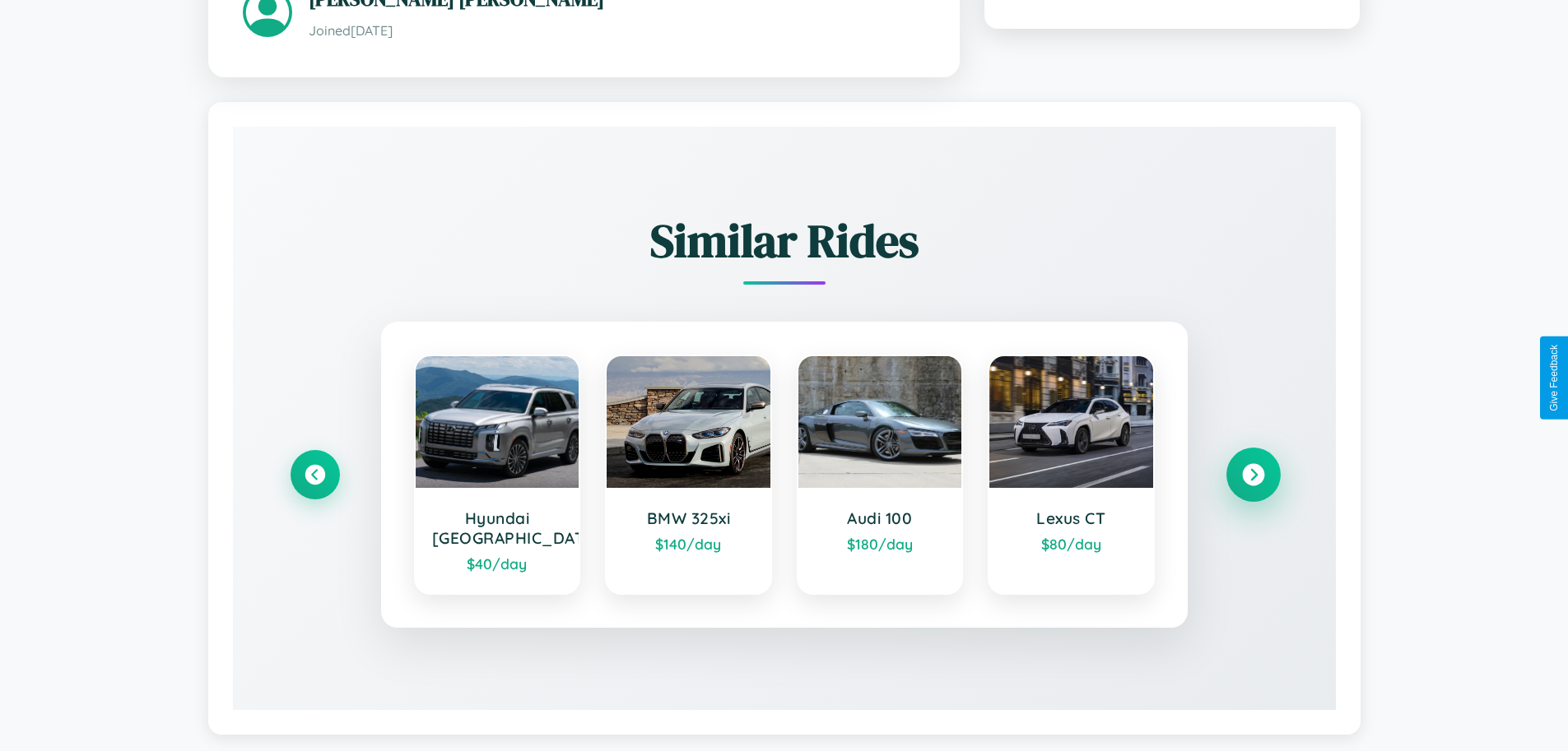
click at [1253, 467] on icon at bounding box center [1253, 474] width 22 height 22
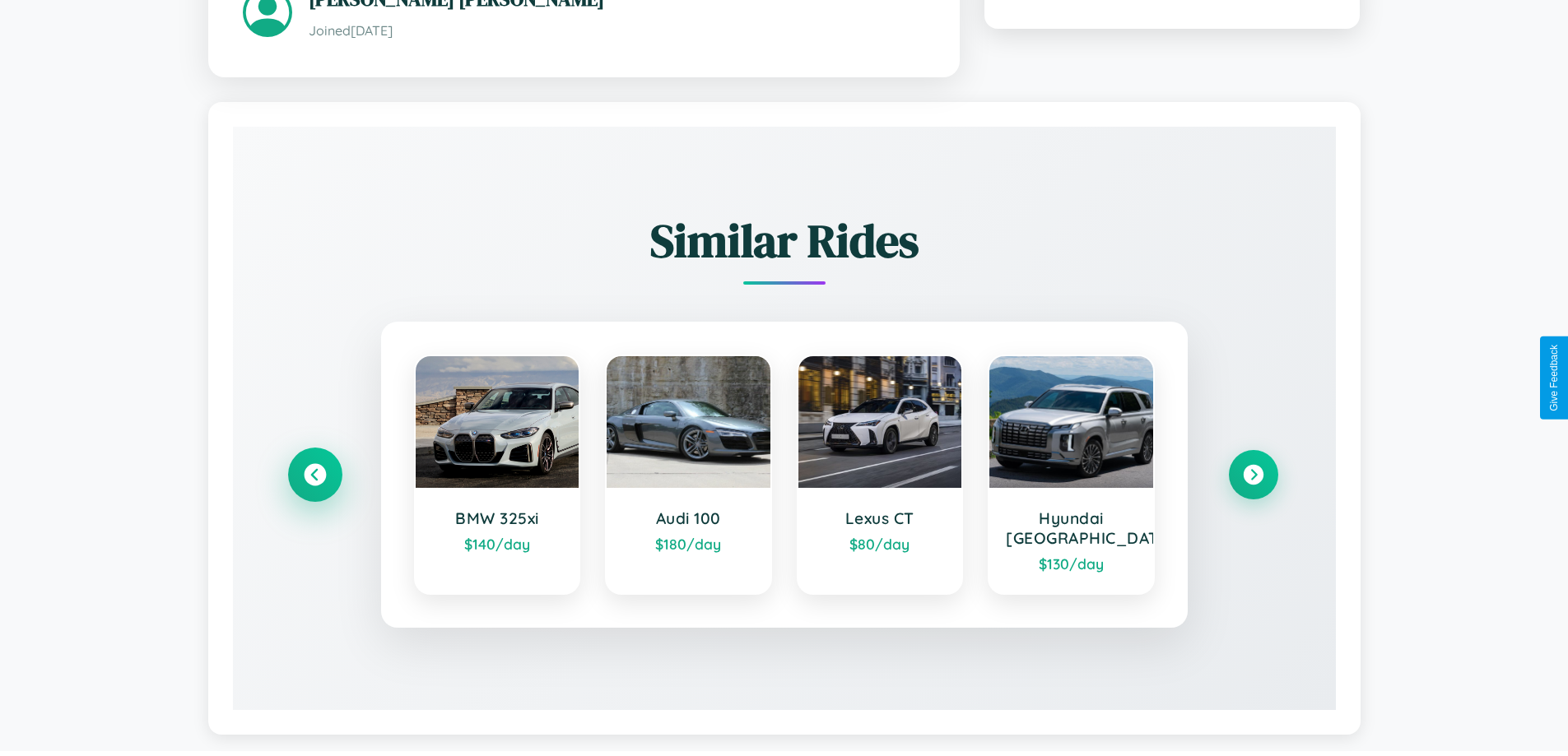
click at [314, 477] on icon at bounding box center [315, 474] width 22 height 22
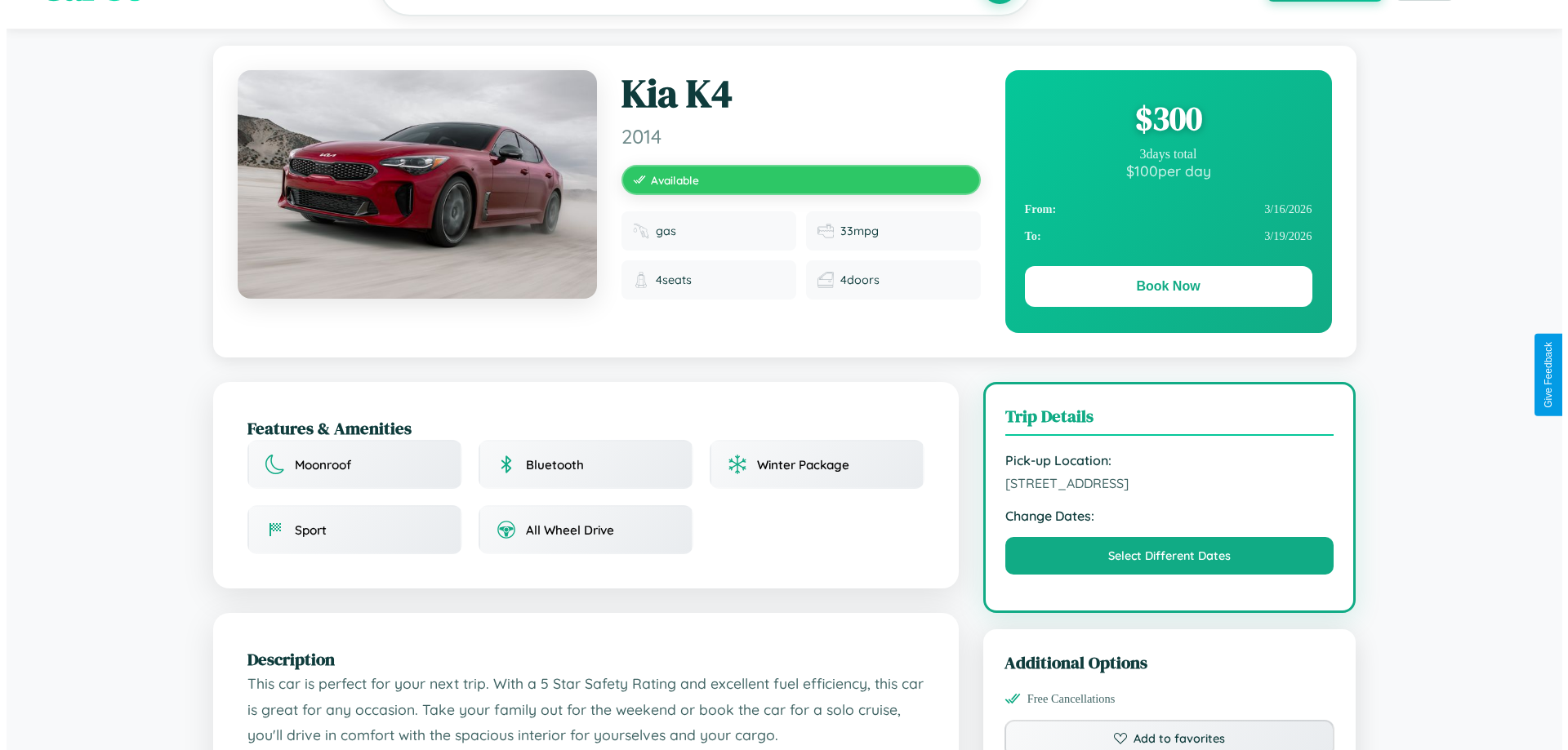
scroll to position [0, 0]
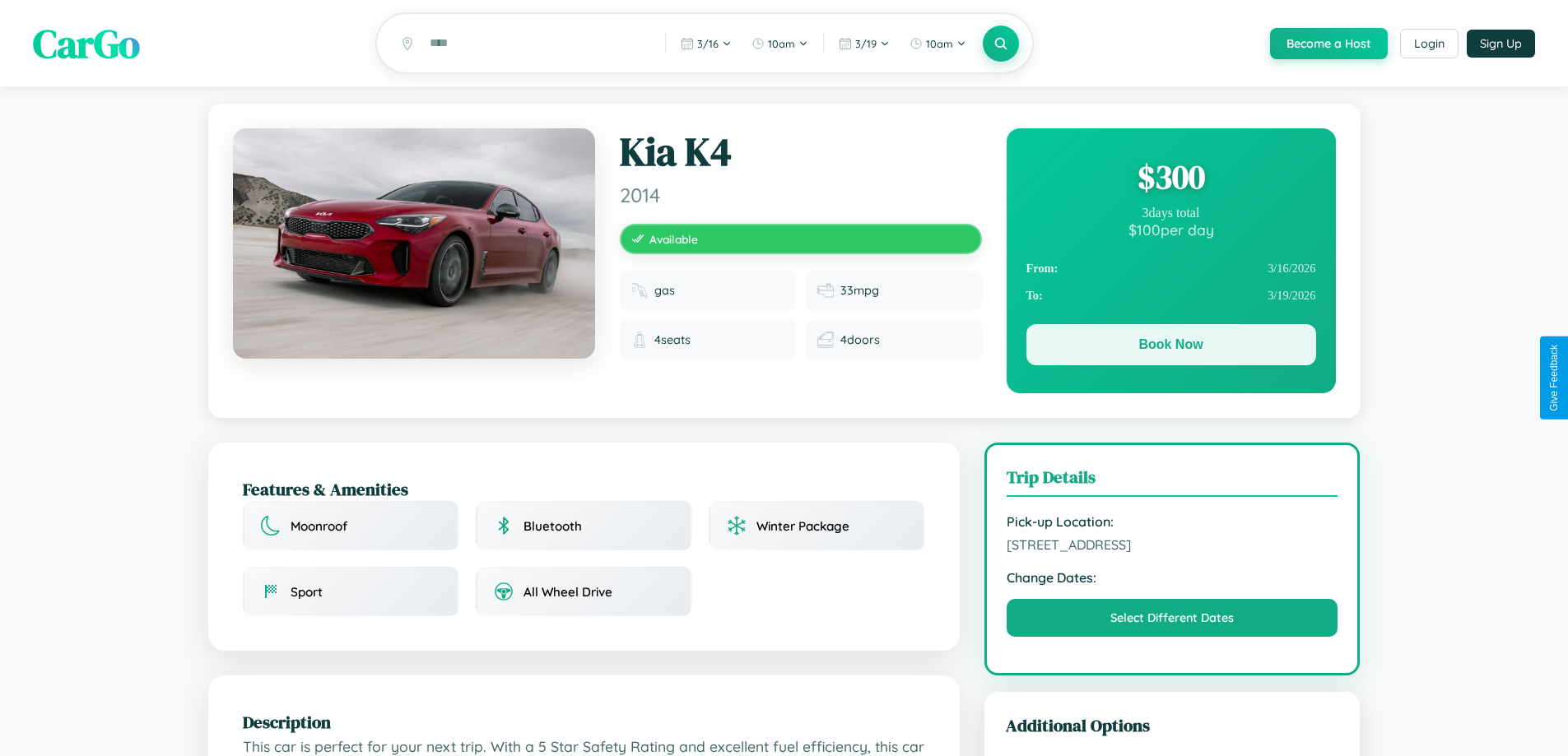
click at [1171, 348] on button "Book Now" at bounding box center [1172, 344] width 290 height 41
